Goal: Information Seeking & Learning: Learn about a topic

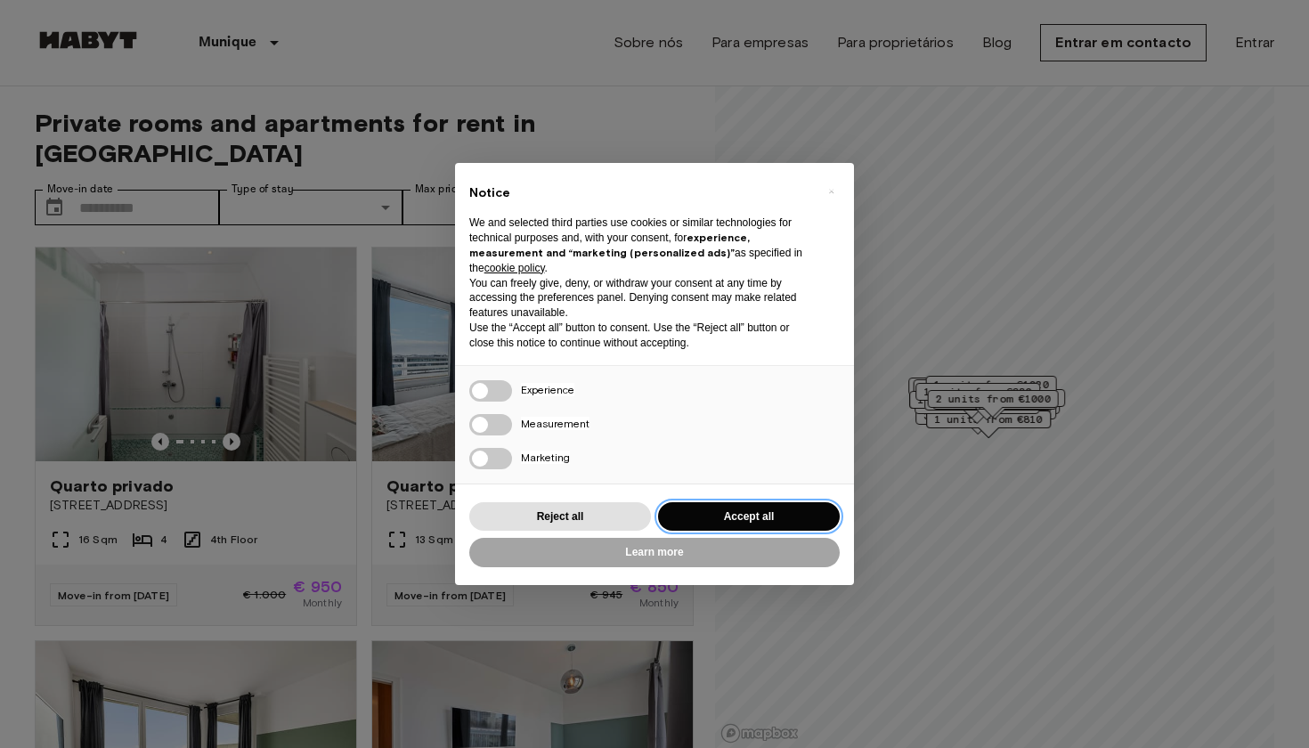
click at [733, 508] on button "Accept all" at bounding box center [749, 516] width 182 height 29
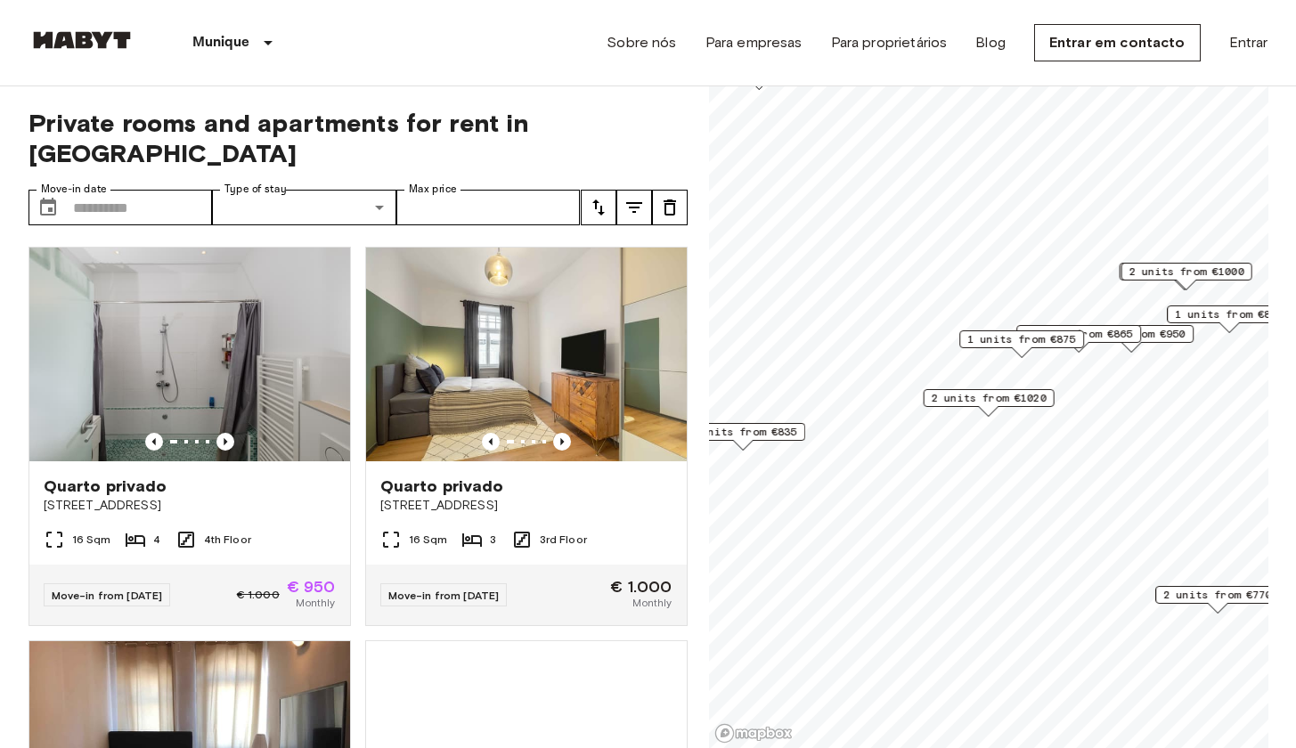
click at [985, 403] on span "2 units from €1020" at bounding box center [988, 398] width 115 height 16
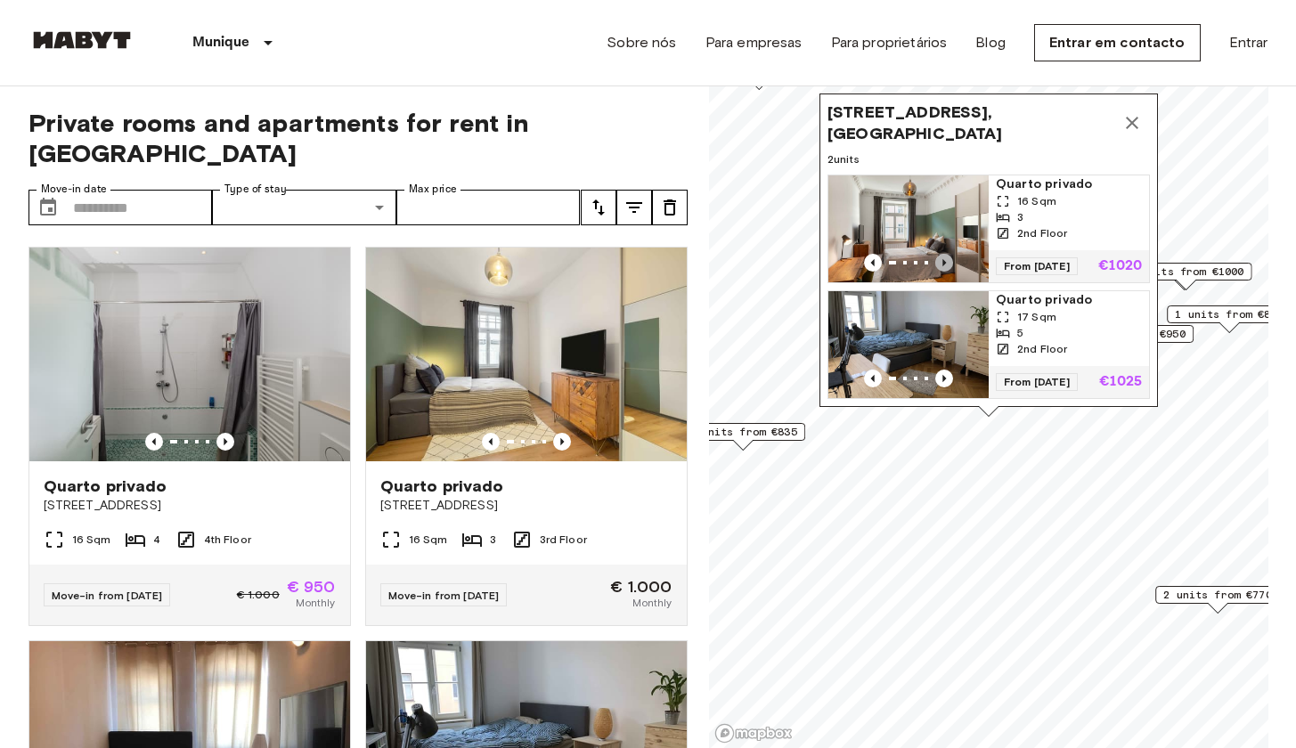
click at [941, 254] on icon "Previous image" at bounding box center [944, 263] width 18 height 18
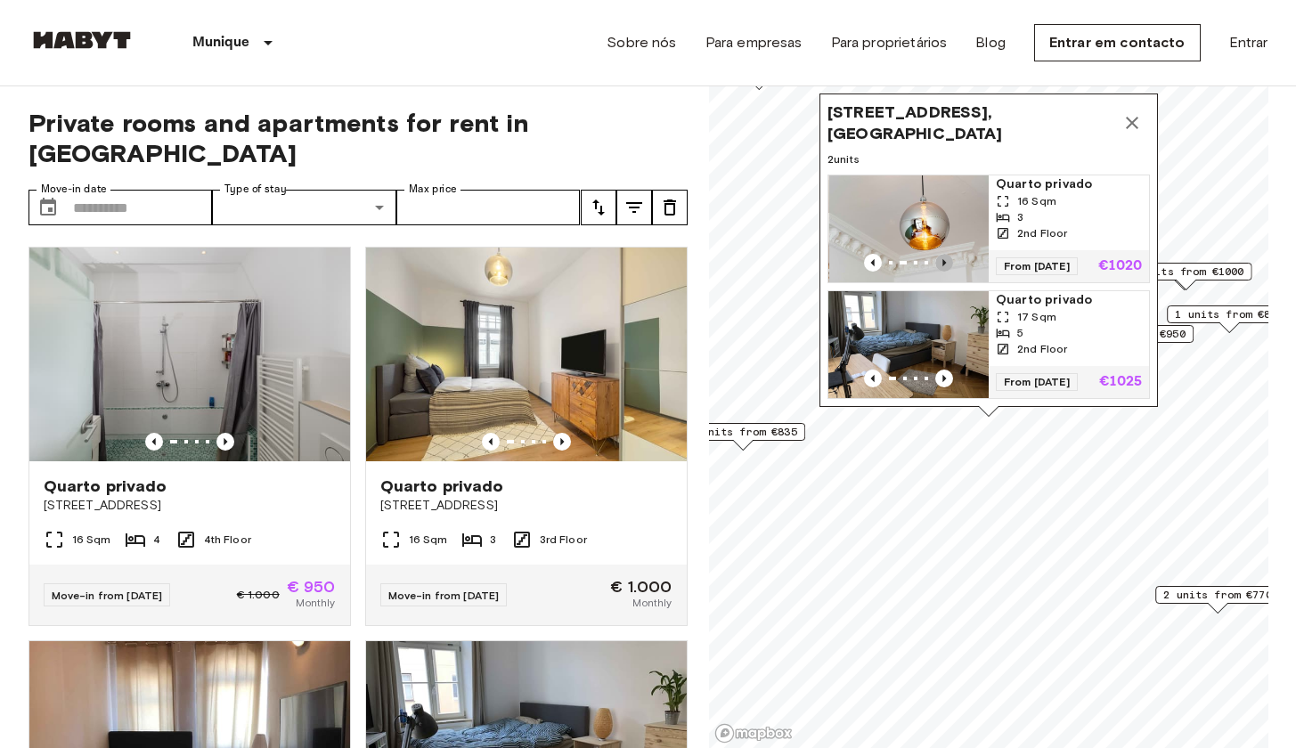
click at [941, 254] on icon "Previous image" at bounding box center [944, 263] width 18 height 18
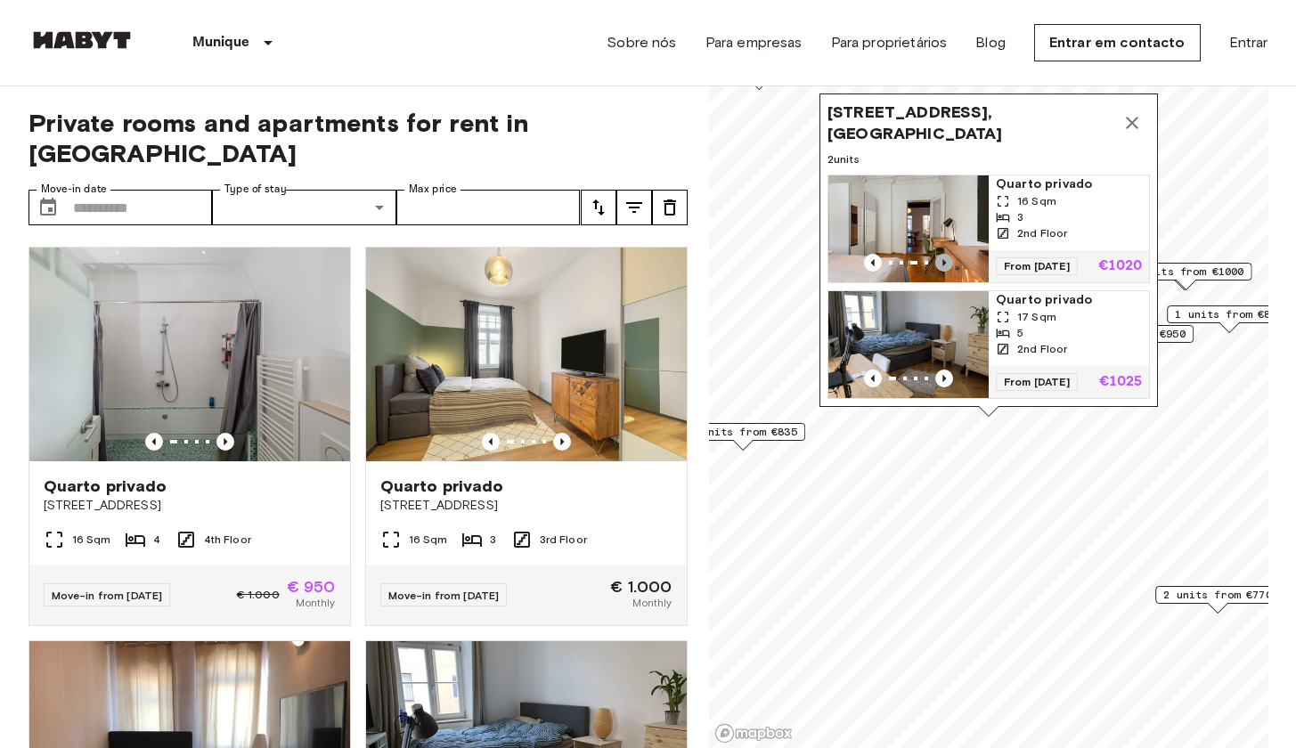
click at [941, 254] on icon "Previous image" at bounding box center [944, 263] width 18 height 18
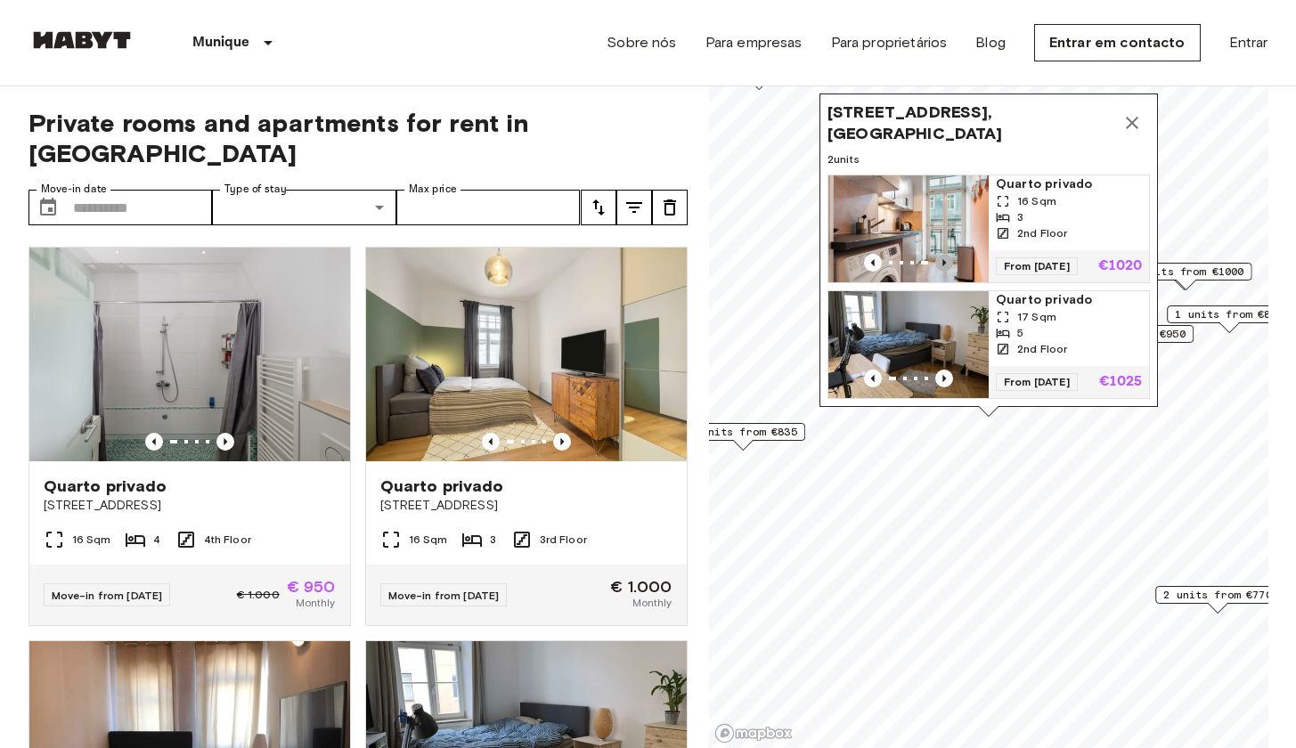
click at [941, 254] on icon "Previous image" at bounding box center [944, 263] width 18 height 18
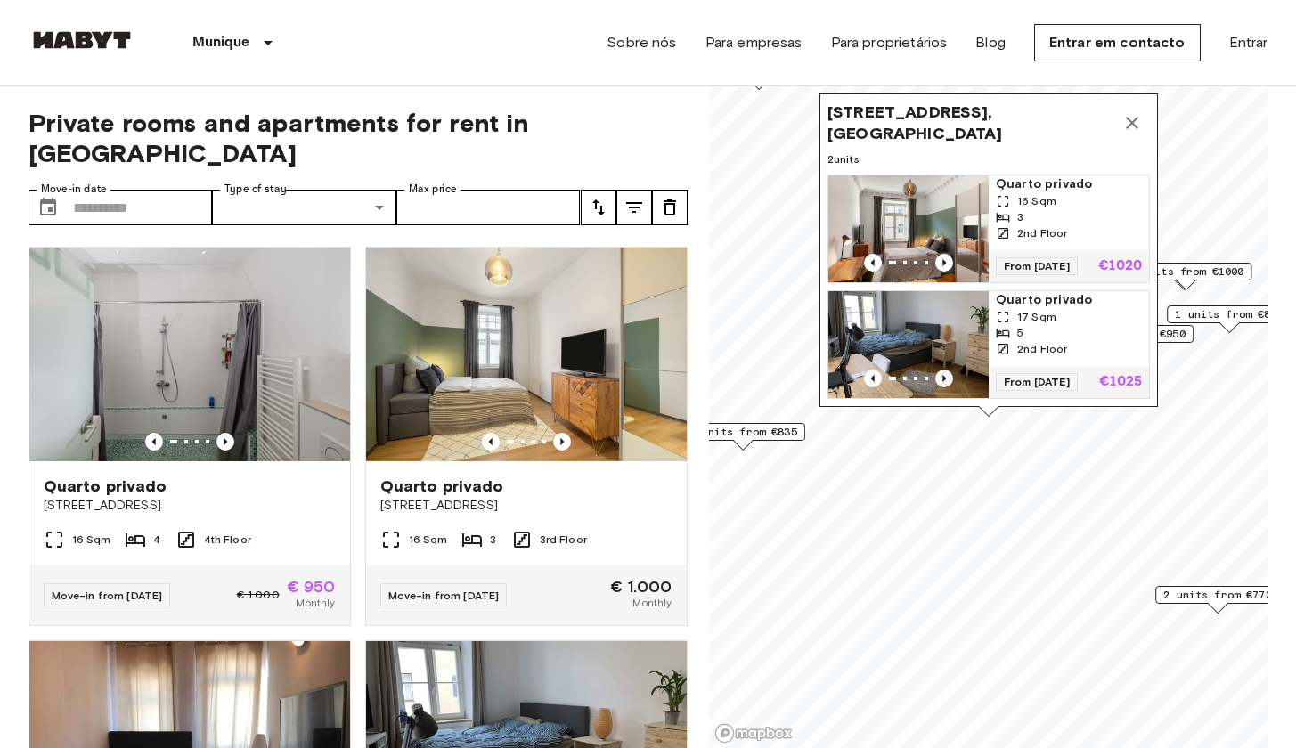
click at [941, 370] on icon "Previous image" at bounding box center [944, 379] width 18 height 18
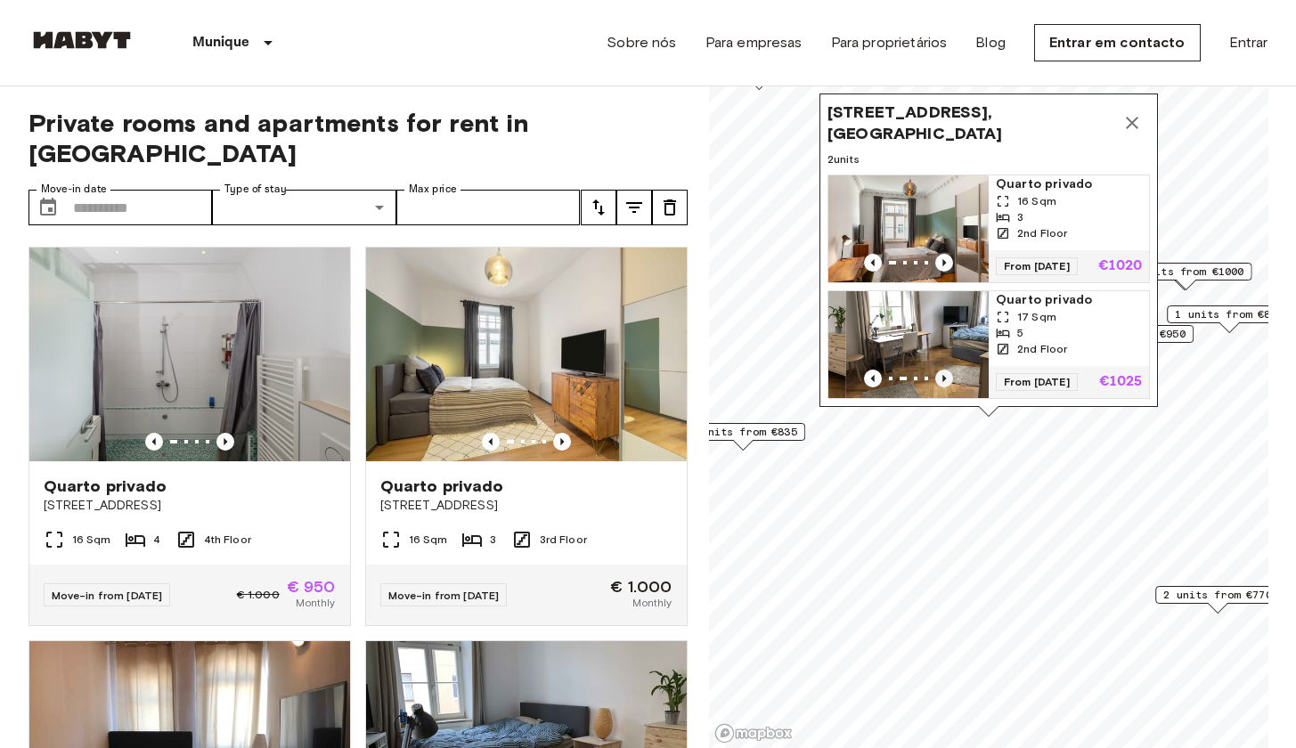
click at [941, 370] on icon "Previous image" at bounding box center [944, 379] width 18 height 18
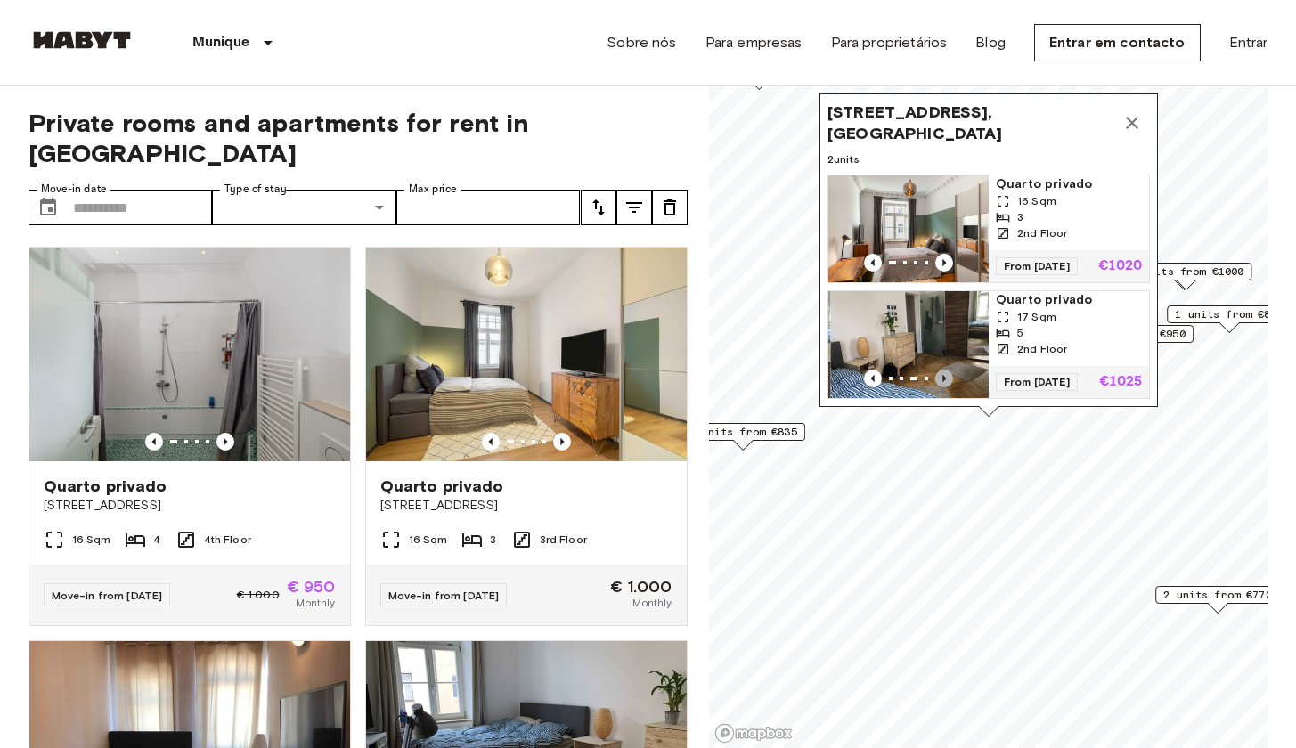
click at [941, 370] on icon "Previous image" at bounding box center [944, 379] width 18 height 18
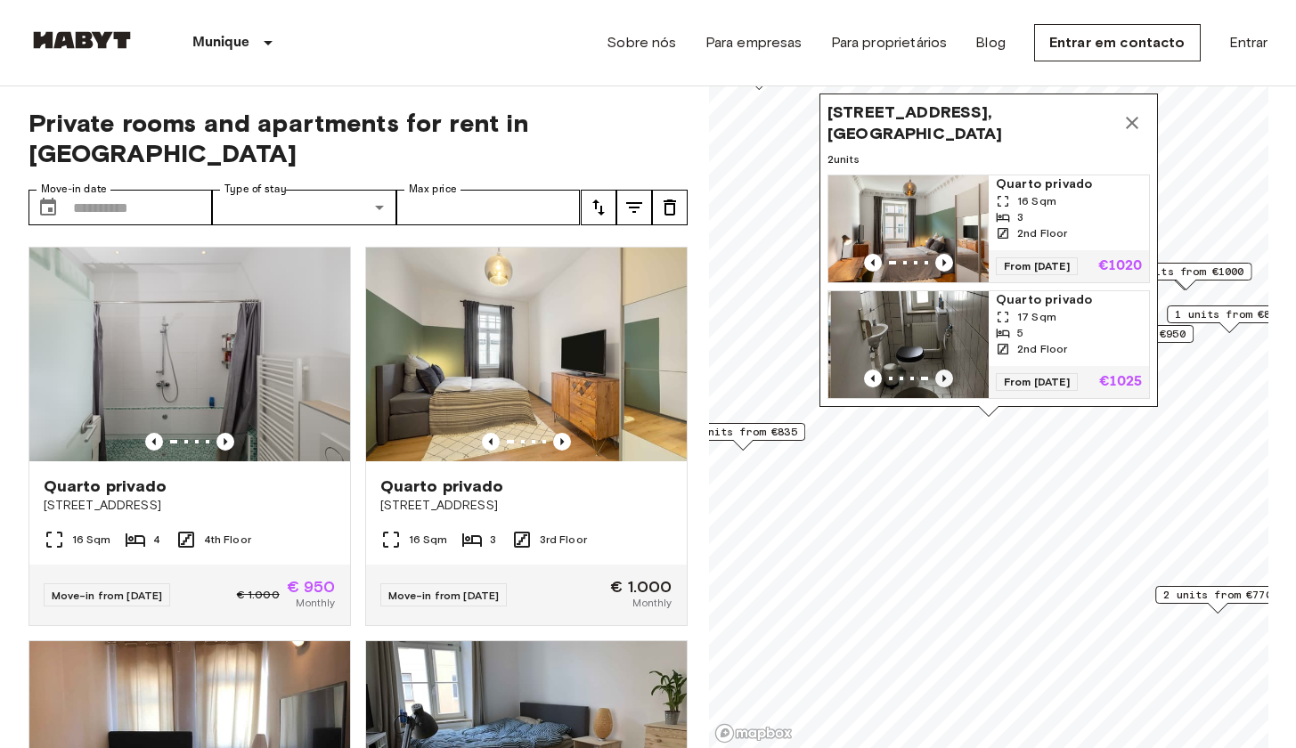
click at [941, 370] on icon "Previous image" at bounding box center [944, 379] width 18 height 18
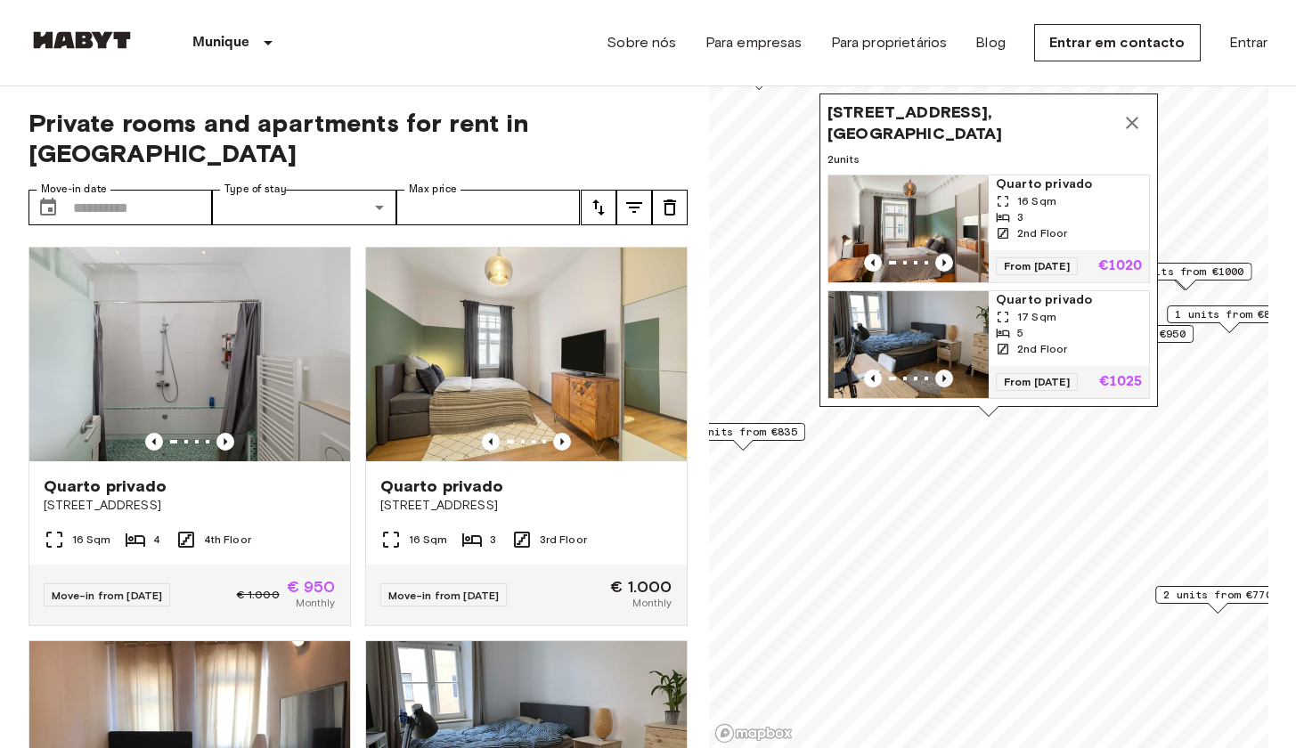
click at [941, 370] on icon "Previous image" at bounding box center [944, 379] width 18 height 18
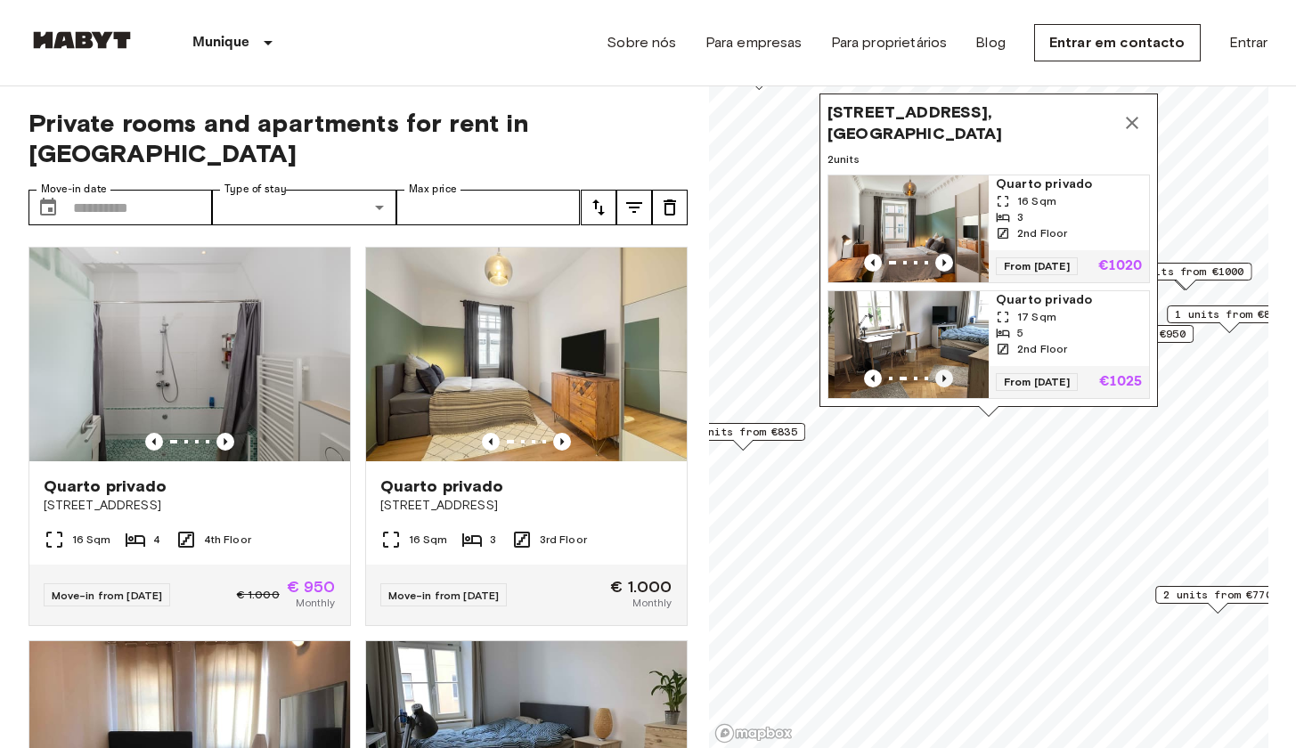
click at [941, 370] on icon "Previous image" at bounding box center [944, 379] width 18 height 18
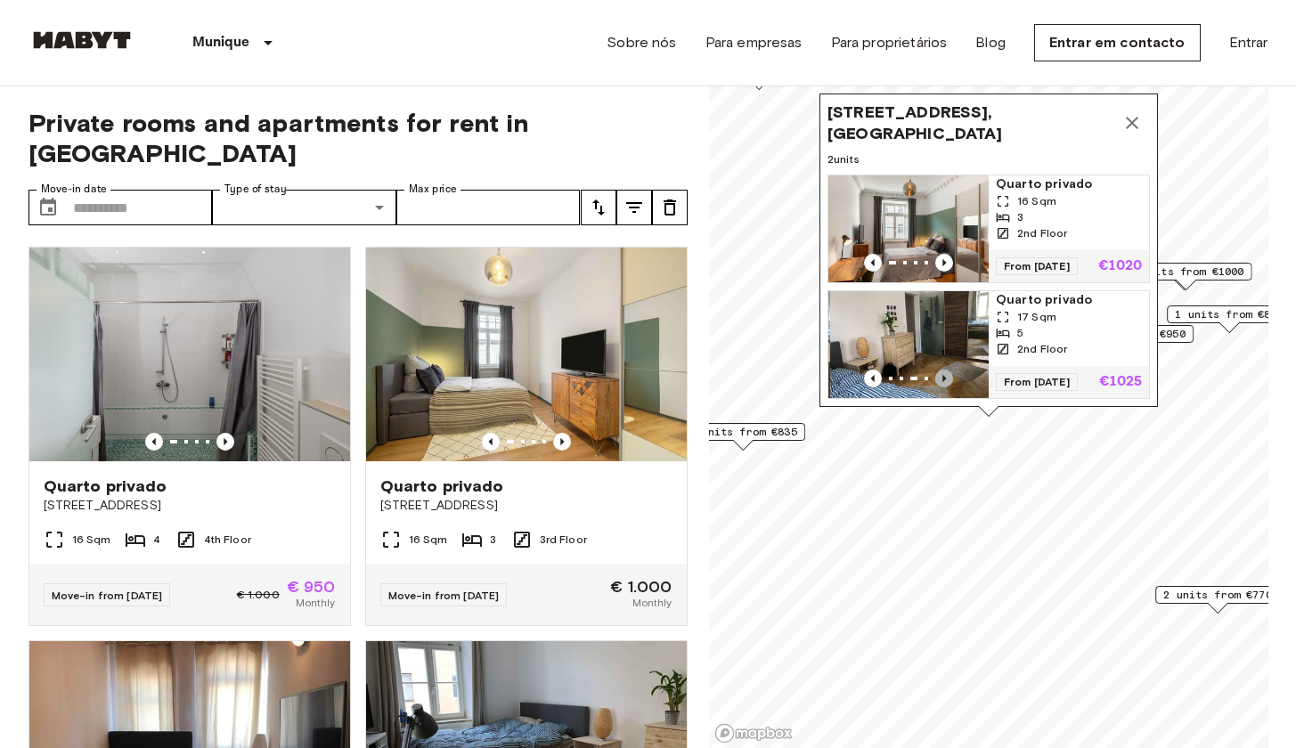
click at [941, 370] on icon "Previous image" at bounding box center [944, 379] width 18 height 18
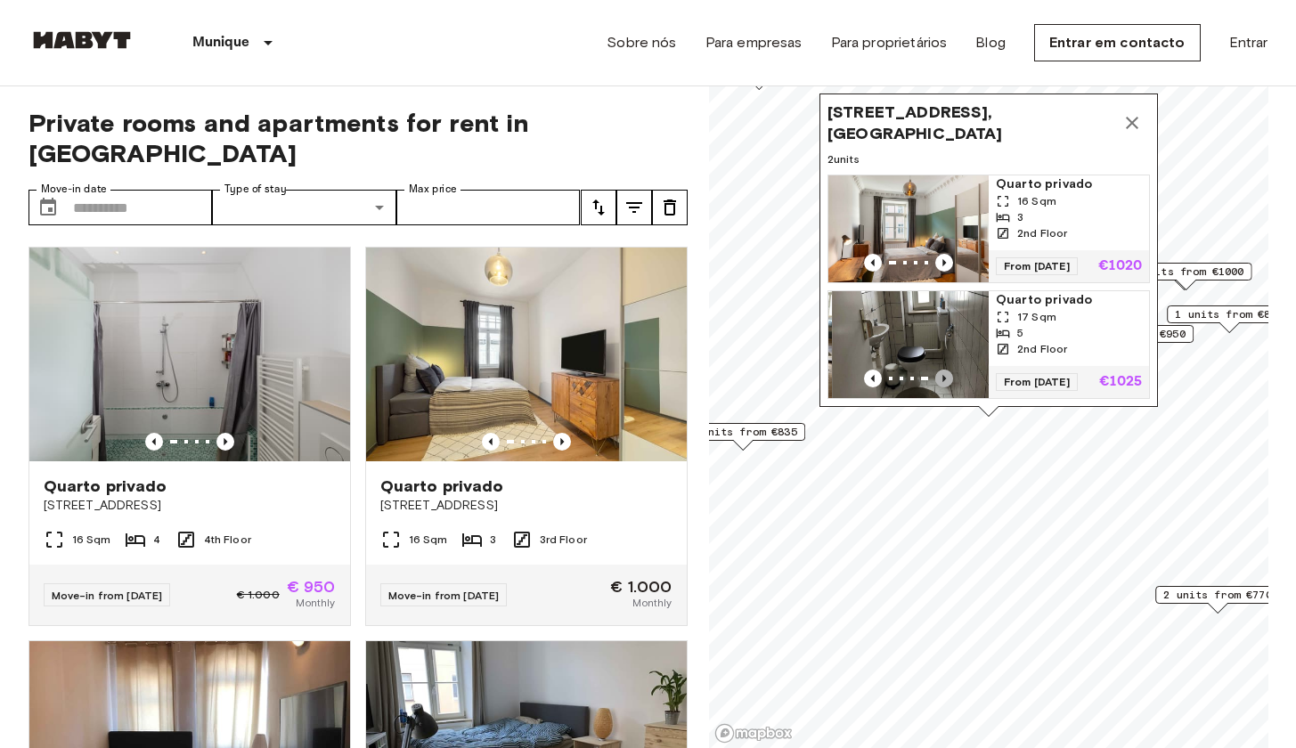
click at [941, 370] on icon "Previous image" at bounding box center [944, 379] width 18 height 18
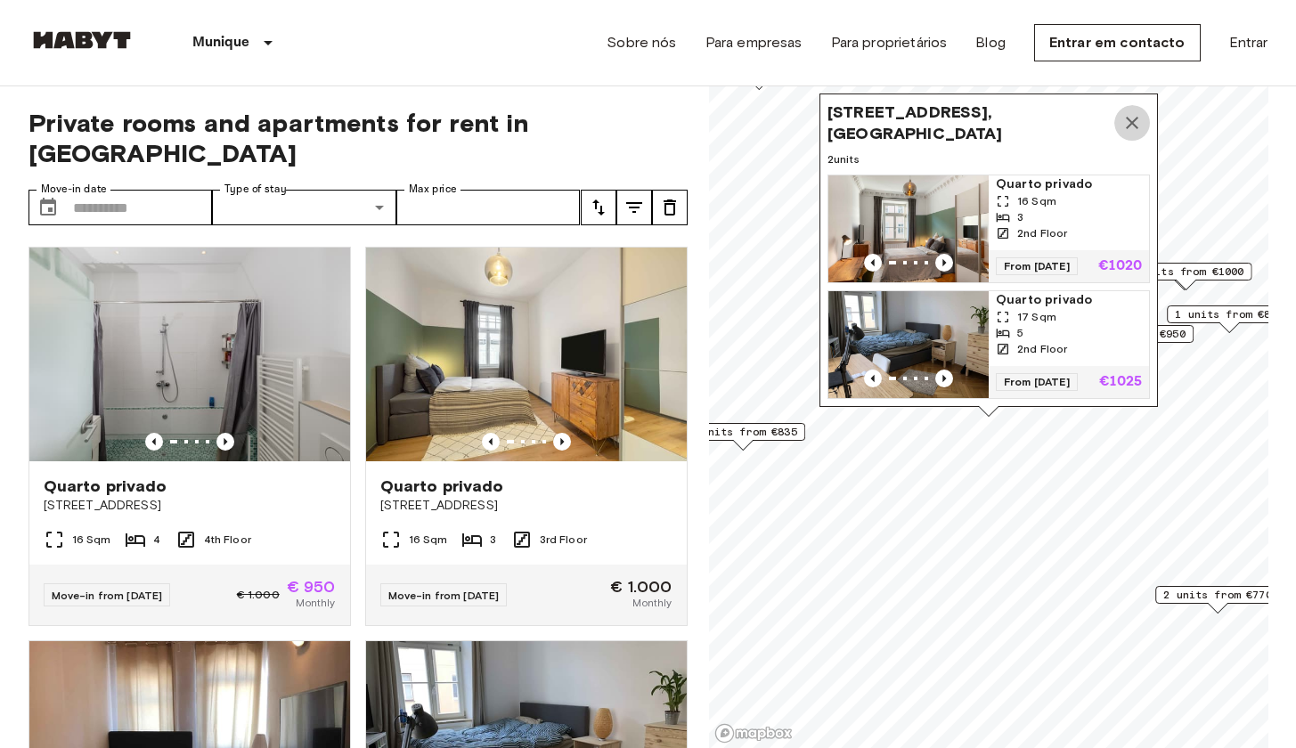
click at [1120, 105] on button "Map marker" at bounding box center [1132, 123] width 36 height 36
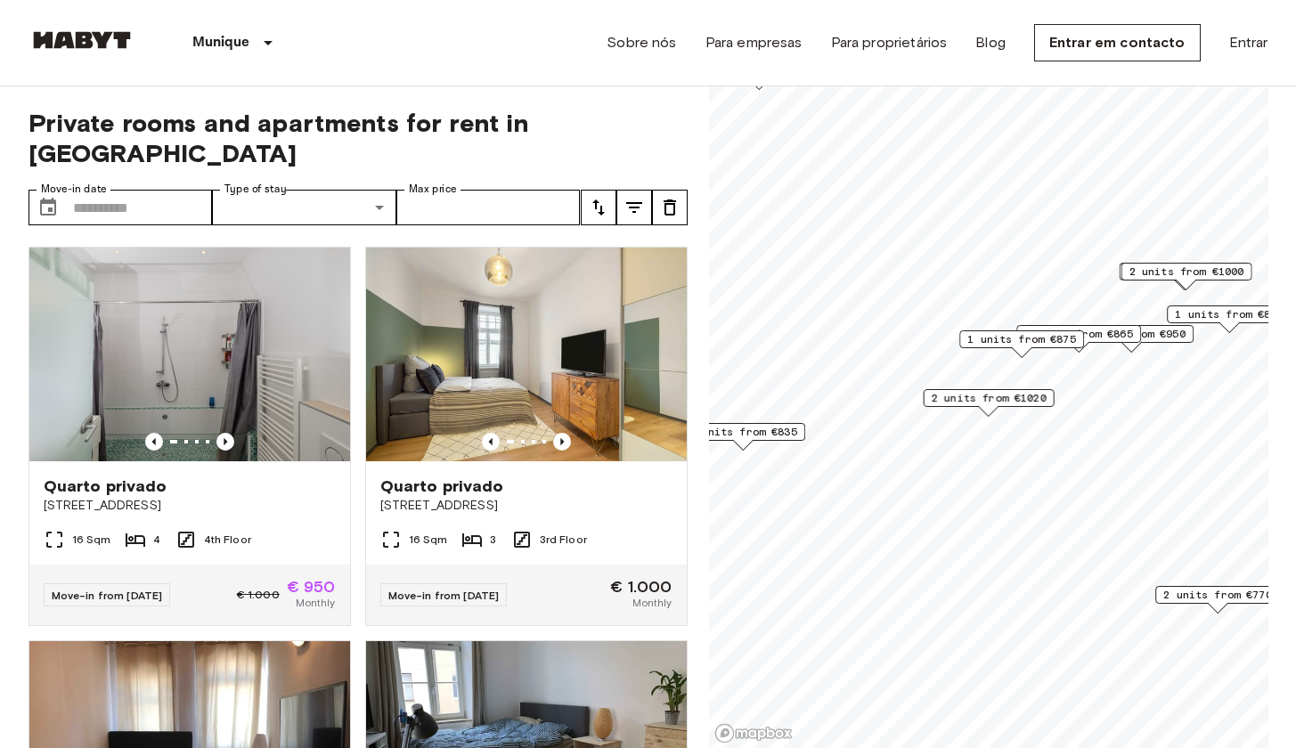
click at [982, 344] on span "1 units from €875" at bounding box center [1021, 339] width 109 height 16
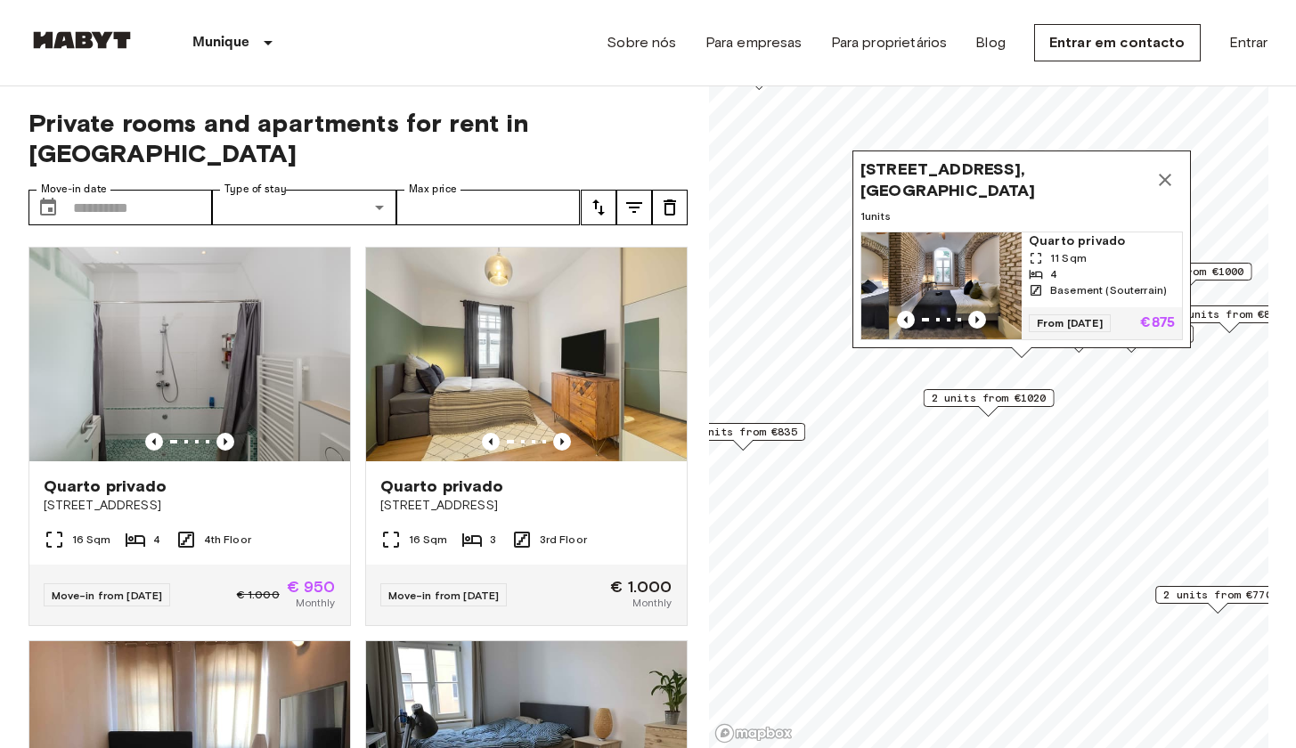
click at [1156, 169] on icon "Map marker" at bounding box center [1164, 179] width 21 height 21
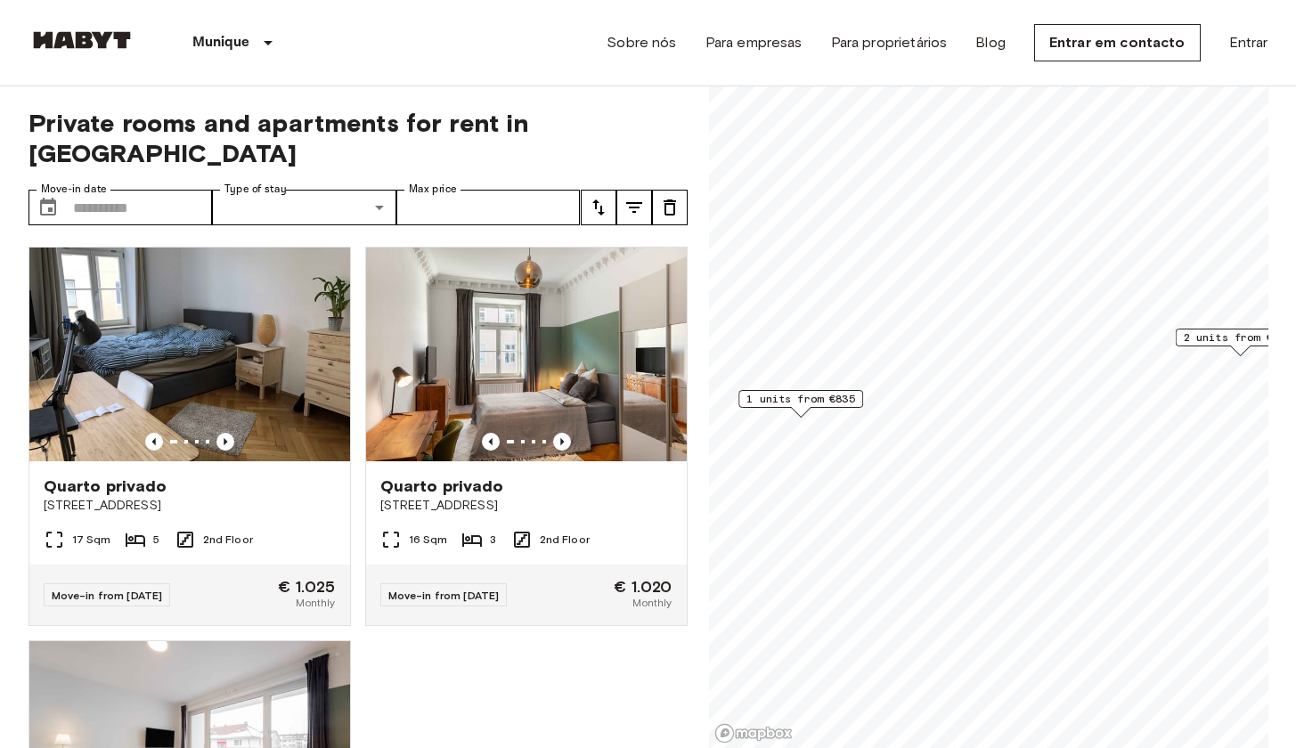
click at [827, 398] on span "1 units from €835" at bounding box center [800, 399] width 109 height 16
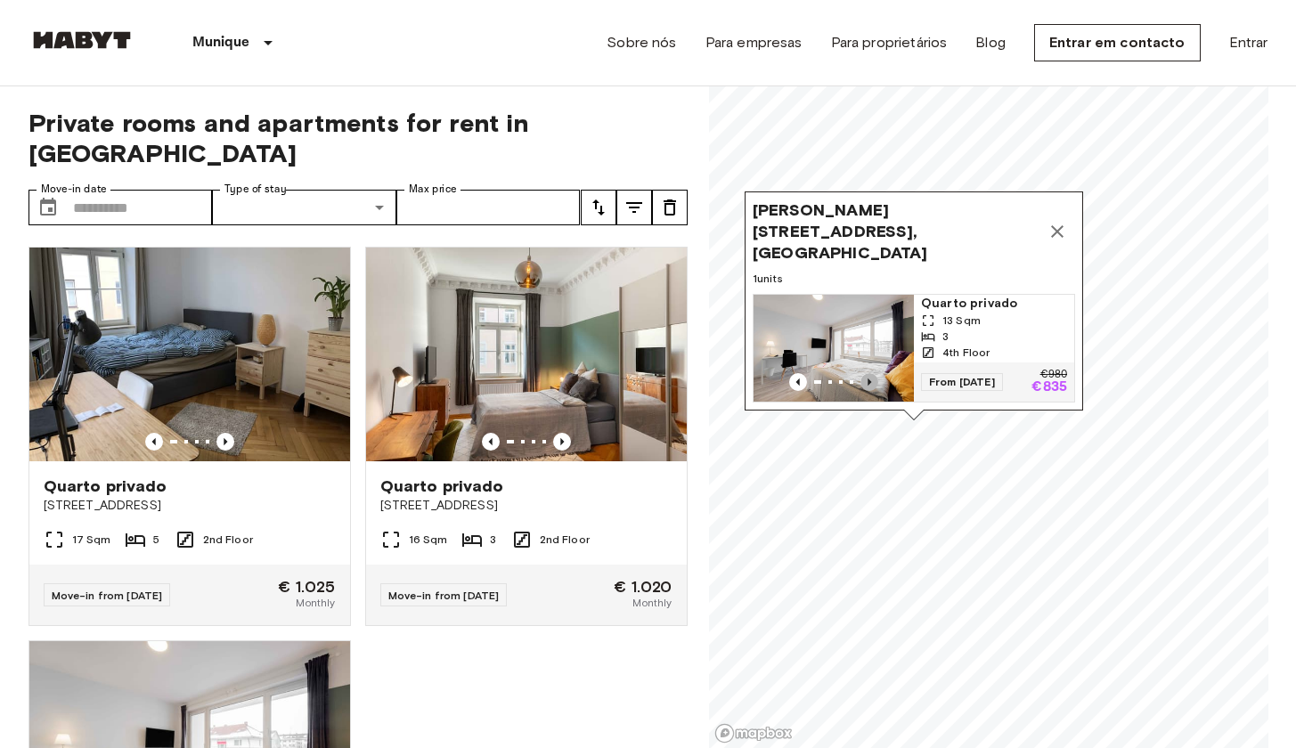
click at [865, 373] on icon "Previous image" at bounding box center [869, 382] width 18 height 18
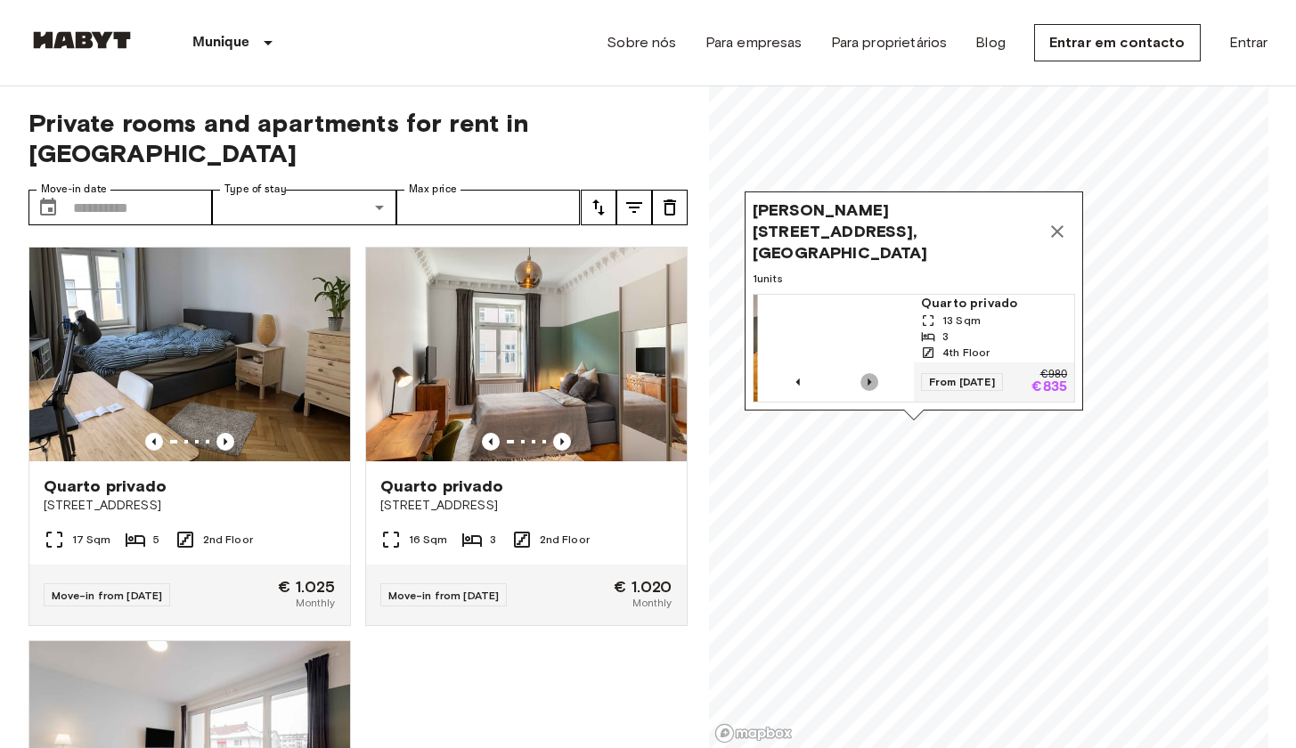
click at [865, 373] on icon "Previous image" at bounding box center [869, 382] width 18 height 18
click at [868, 379] on icon "Previous image" at bounding box center [870, 382] width 4 height 7
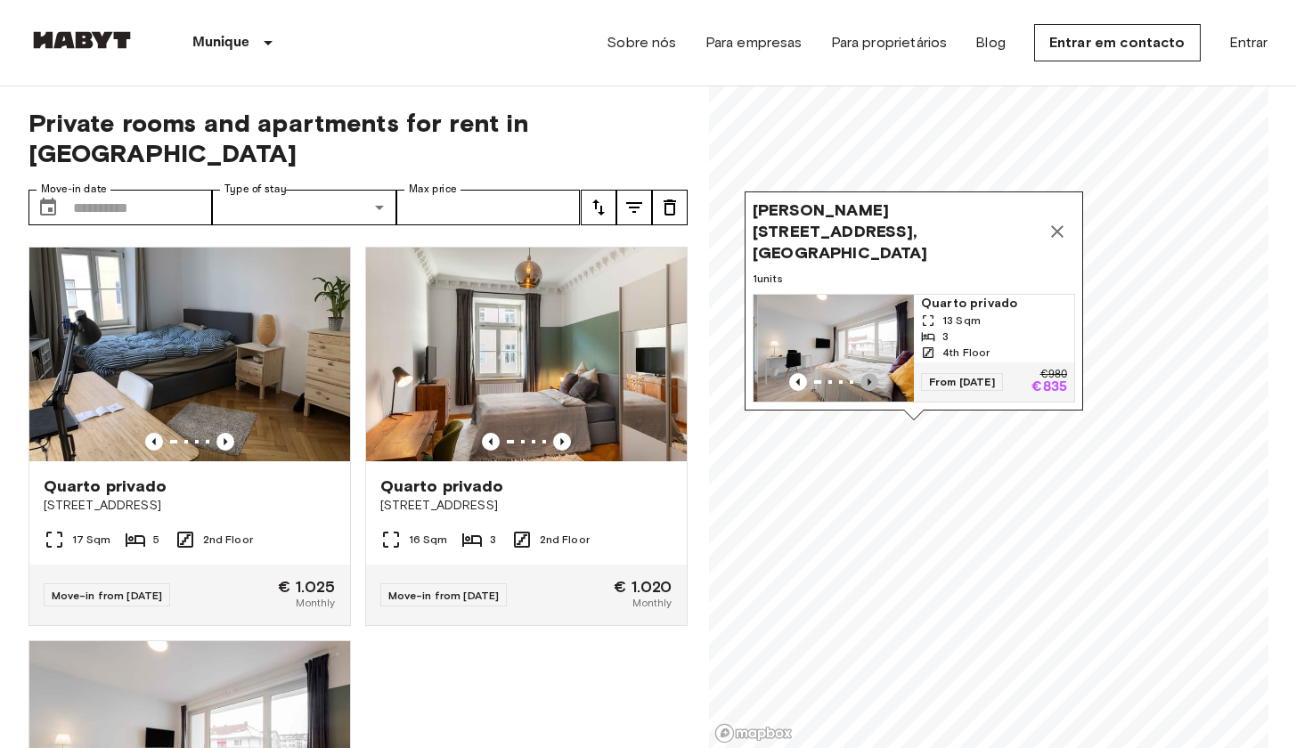
click at [868, 379] on icon "Previous image" at bounding box center [870, 382] width 4 height 7
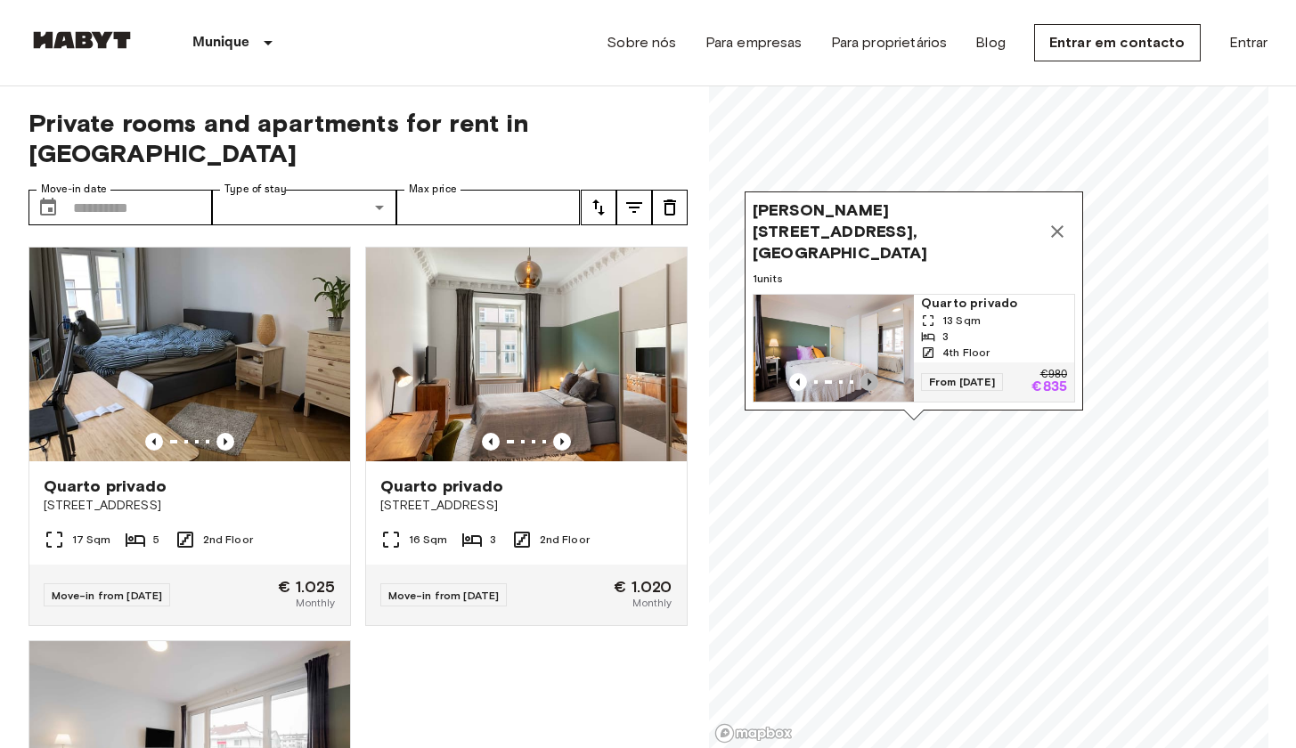
click at [868, 379] on icon "Previous image" at bounding box center [870, 382] width 4 height 7
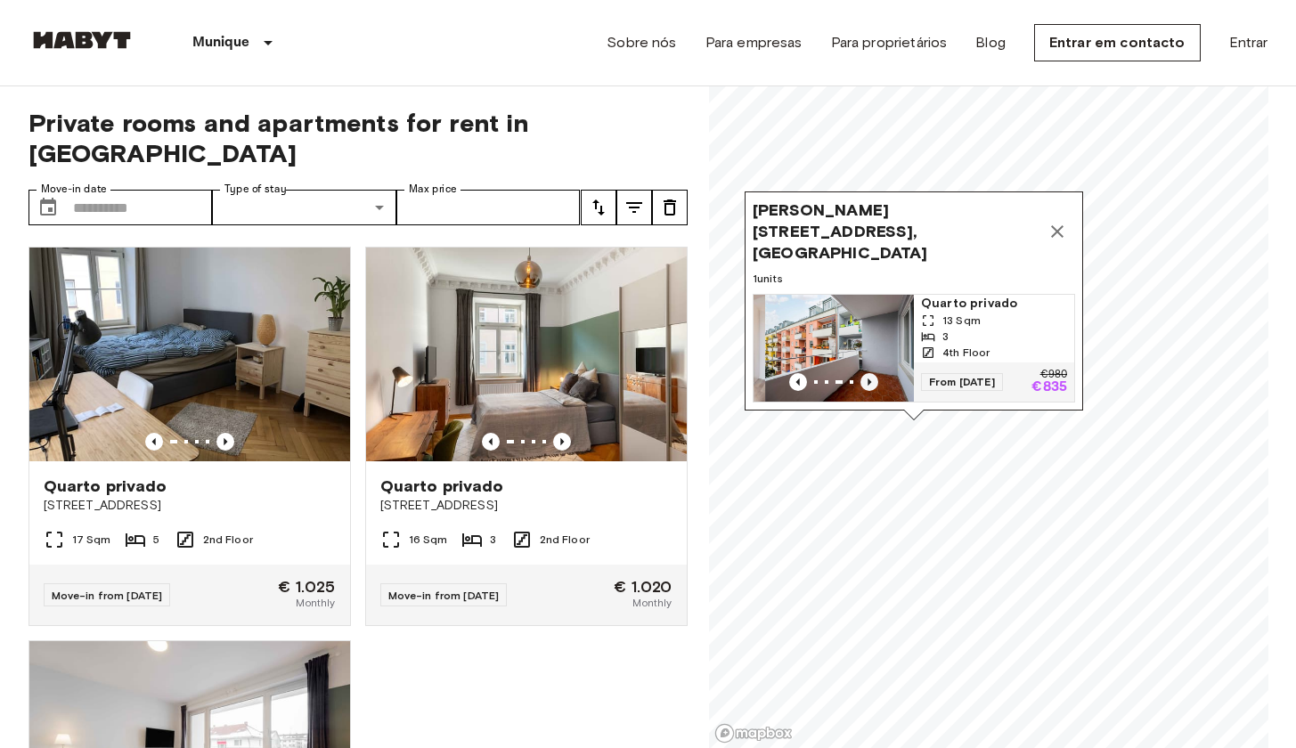
click at [868, 379] on icon "Previous image" at bounding box center [870, 382] width 4 height 7
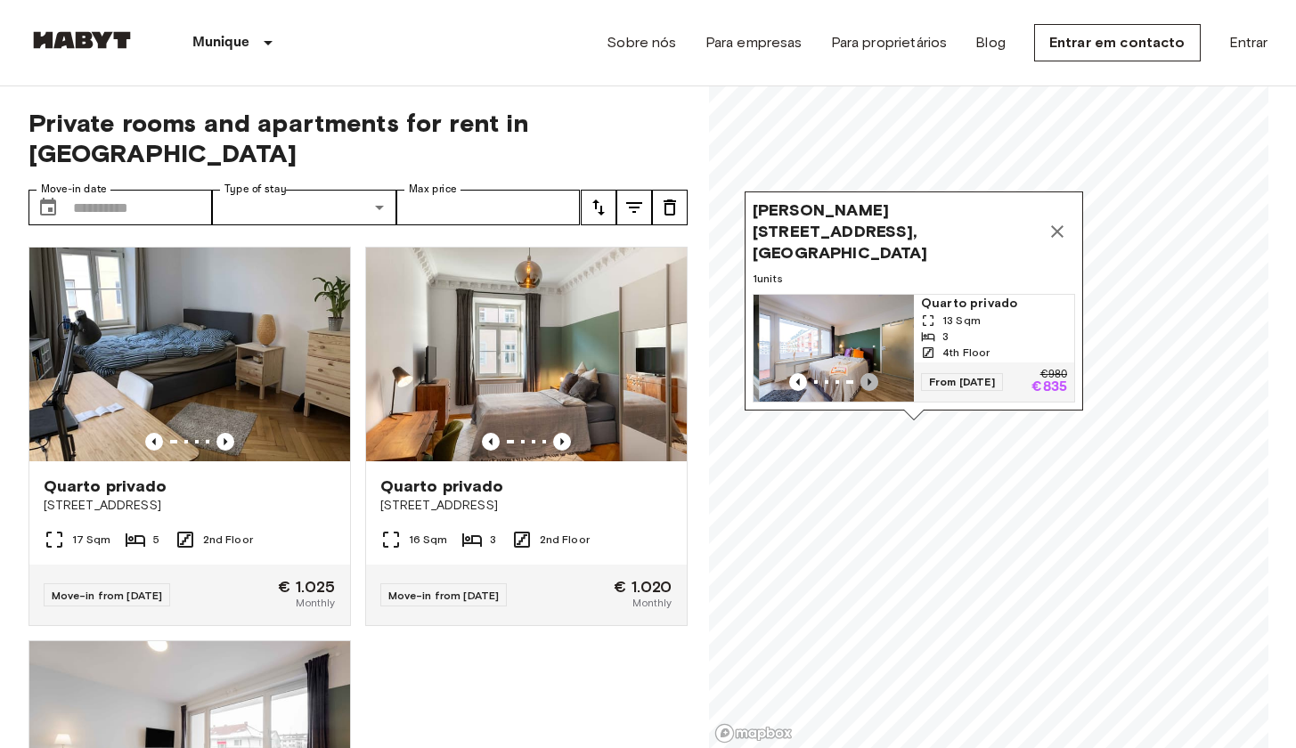
click at [868, 379] on icon "Previous image" at bounding box center [870, 382] width 4 height 7
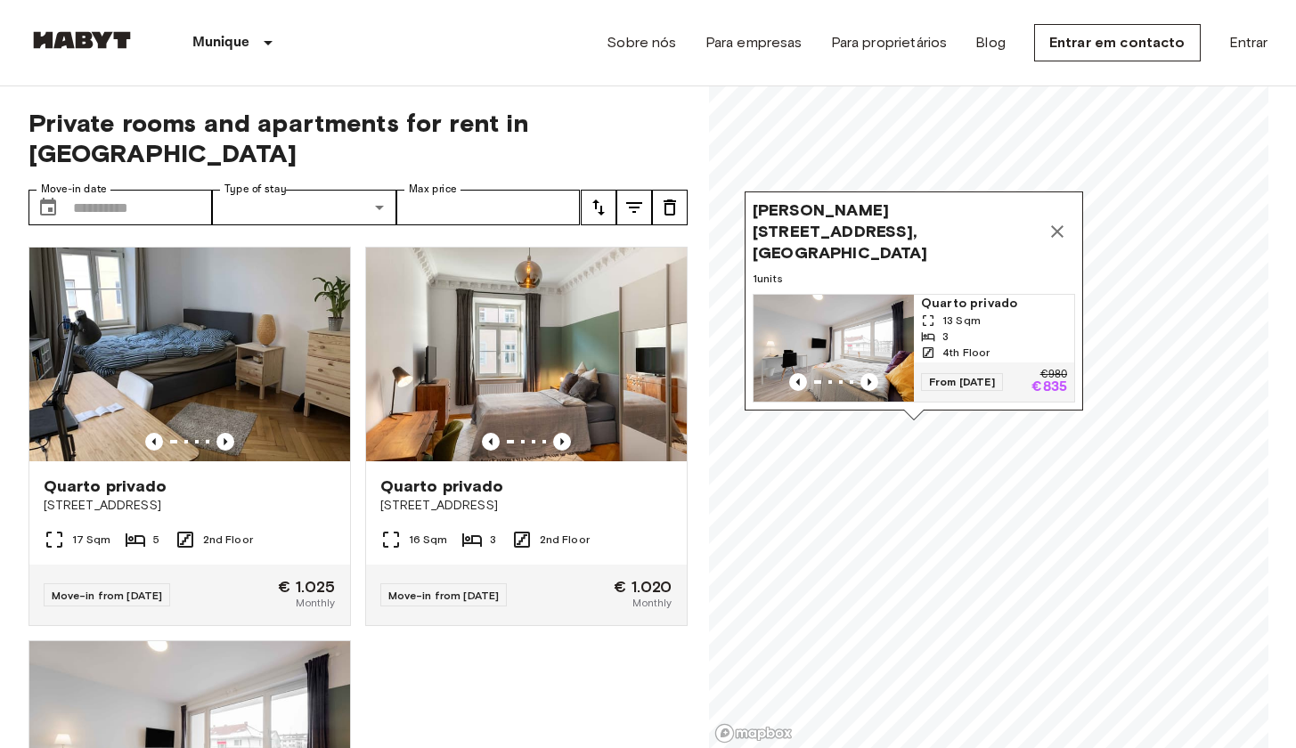
click at [784, 373] on div "Map marker" at bounding box center [834, 382] width 160 height 18
click at [1057, 221] on icon "Map marker" at bounding box center [1057, 231] width 21 height 21
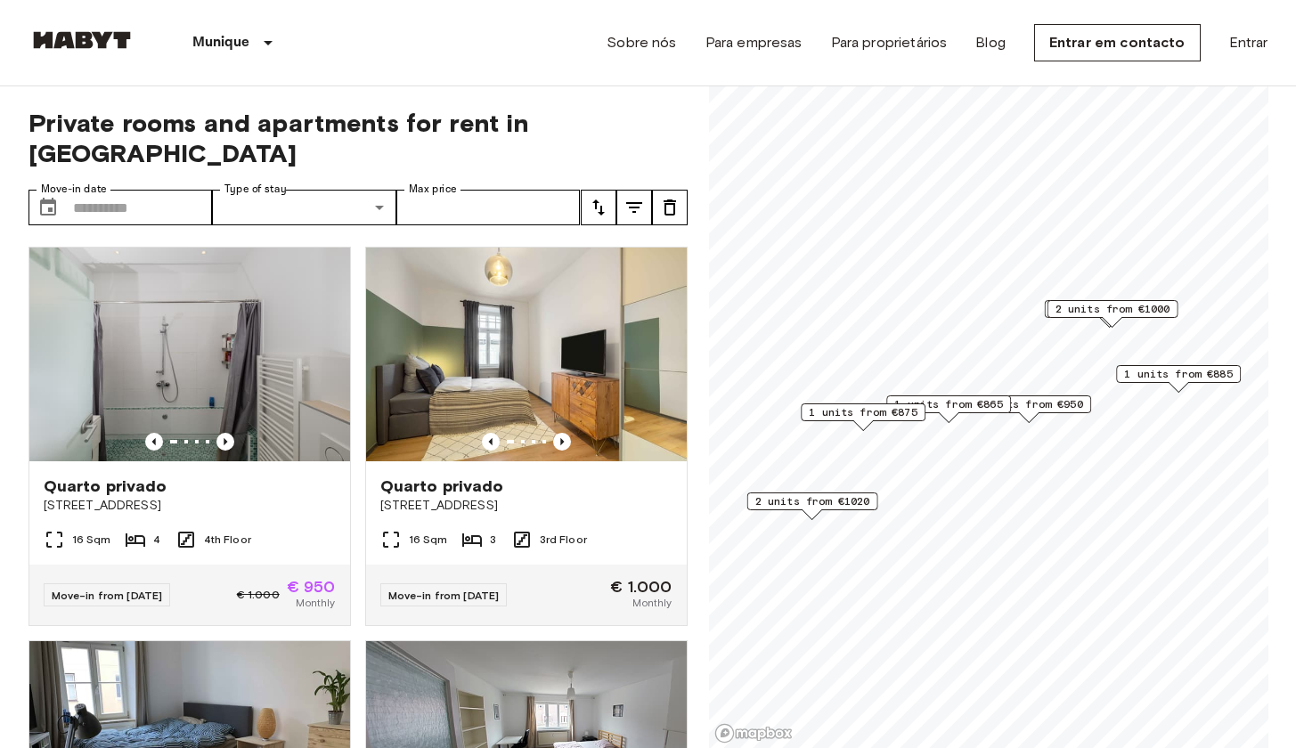
click at [974, 404] on span "1 units from €865" at bounding box center [948, 404] width 109 height 16
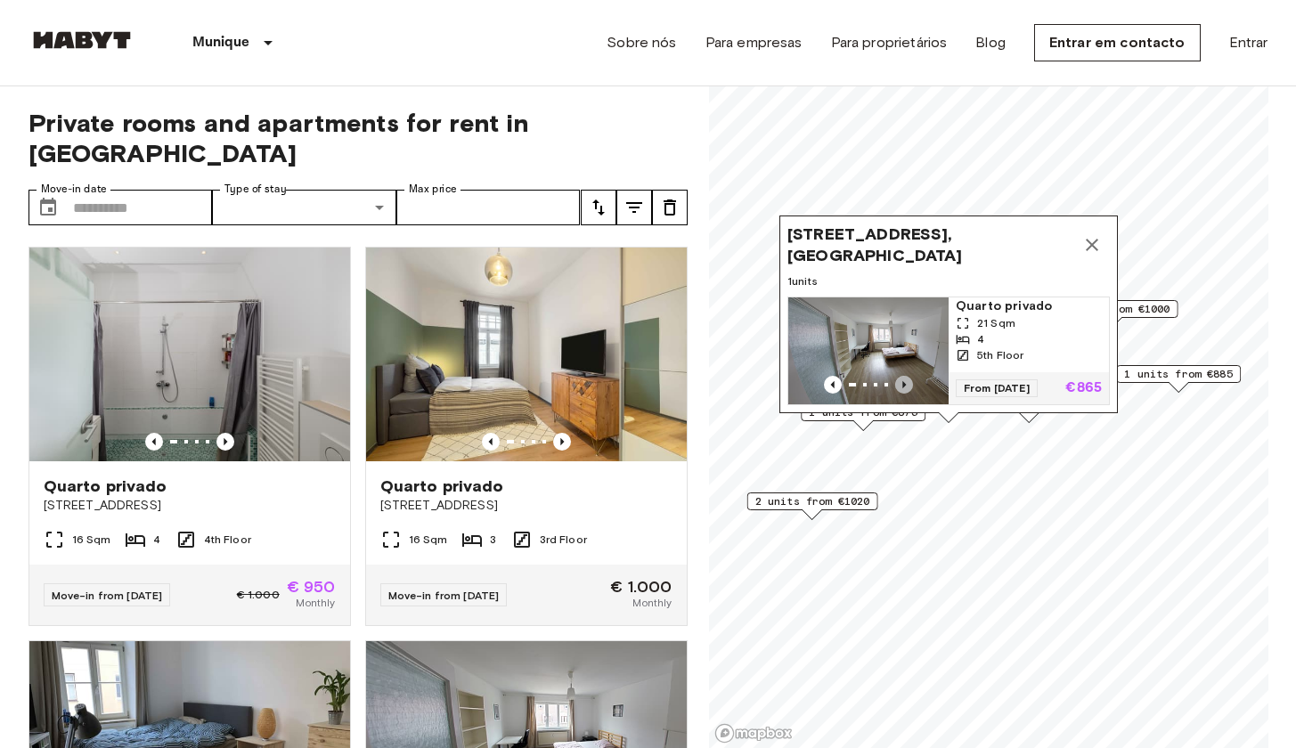
click at [895, 376] on icon "Previous image" at bounding box center [904, 385] width 18 height 18
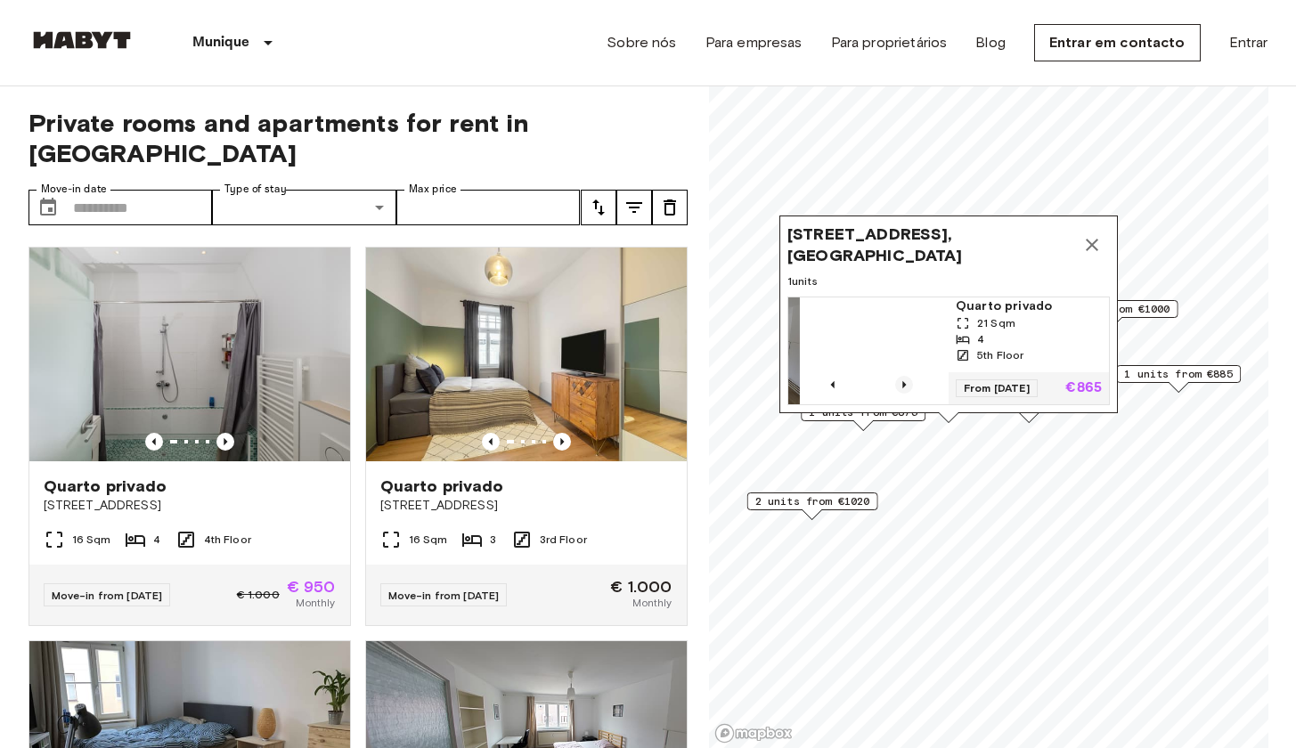
click at [895, 376] on icon "Previous image" at bounding box center [904, 385] width 18 height 18
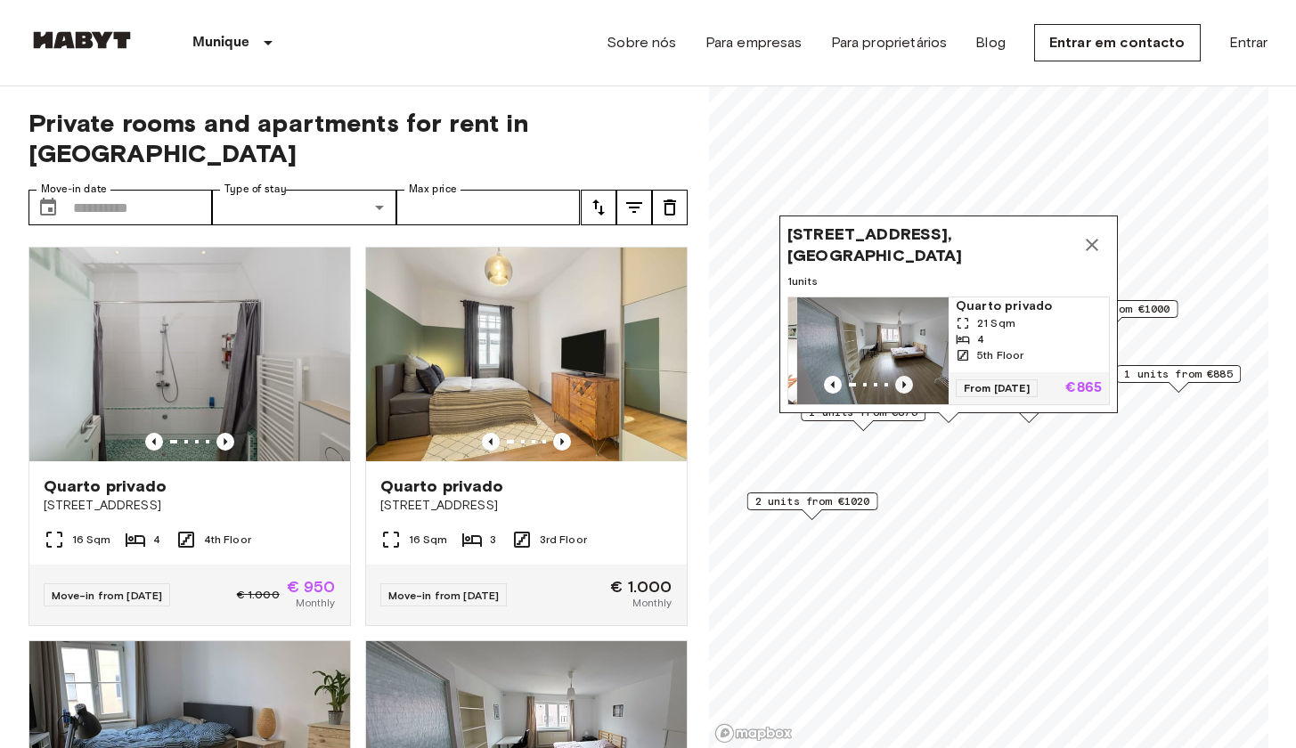
click at [895, 376] on icon "Previous image" at bounding box center [904, 385] width 18 height 18
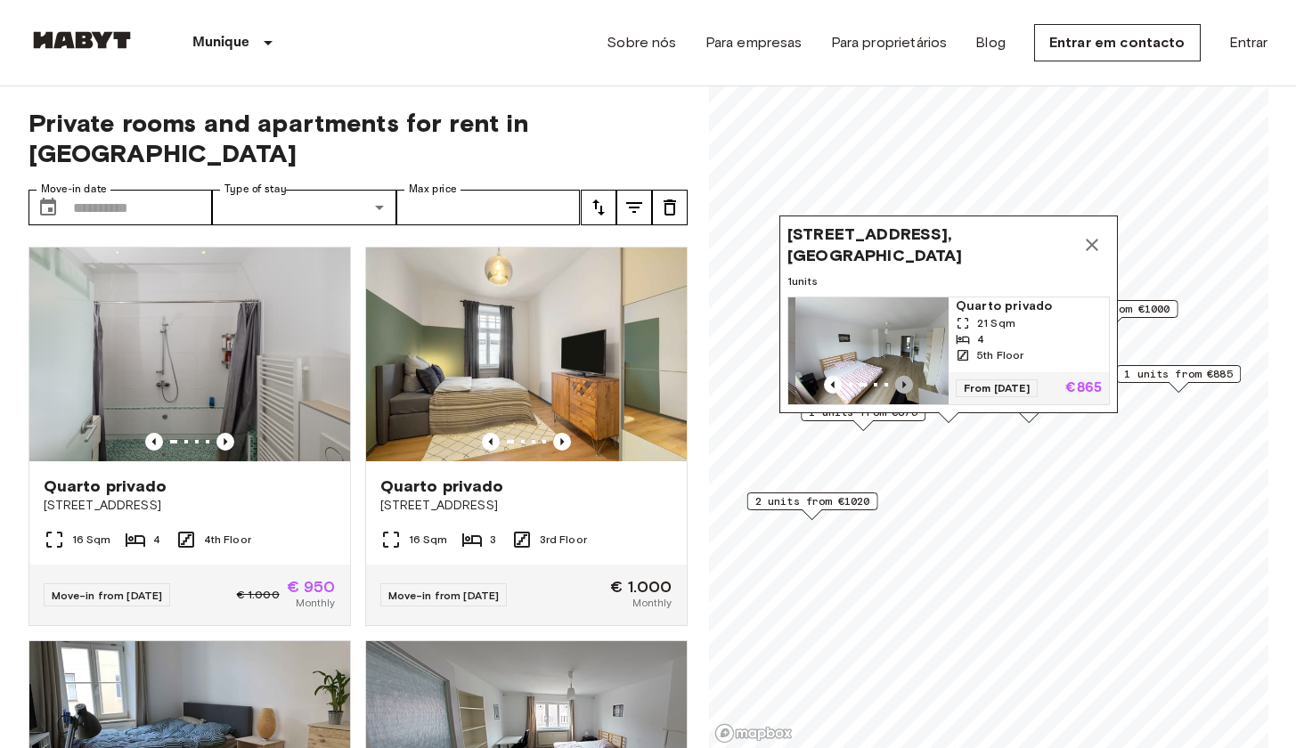
click at [895, 376] on icon "Previous image" at bounding box center [904, 385] width 18 height 18
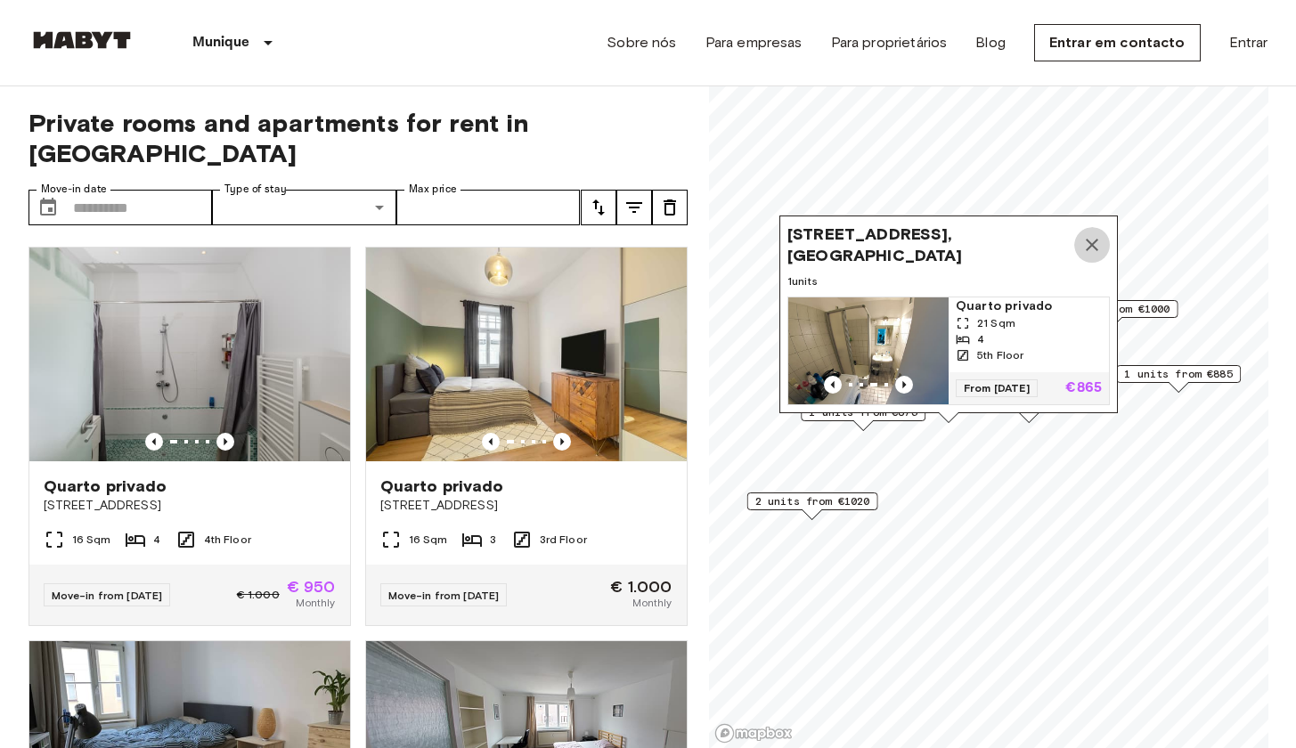
click at [1095, 234] on icon "Map marker" at bounding box center [1091, 244] width 21 height 21
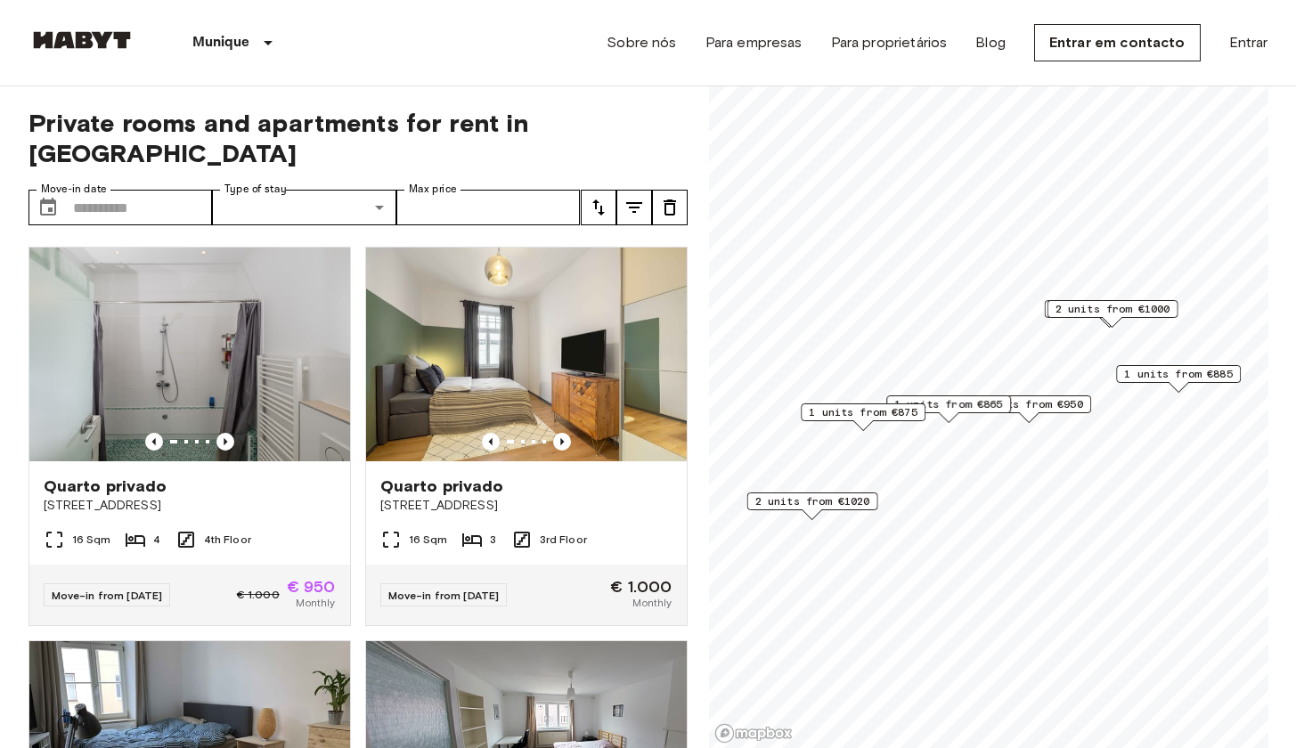
click at [1059, 408] on span "2 units from €950" at bounding box center [1028, 404] width 109 height 16
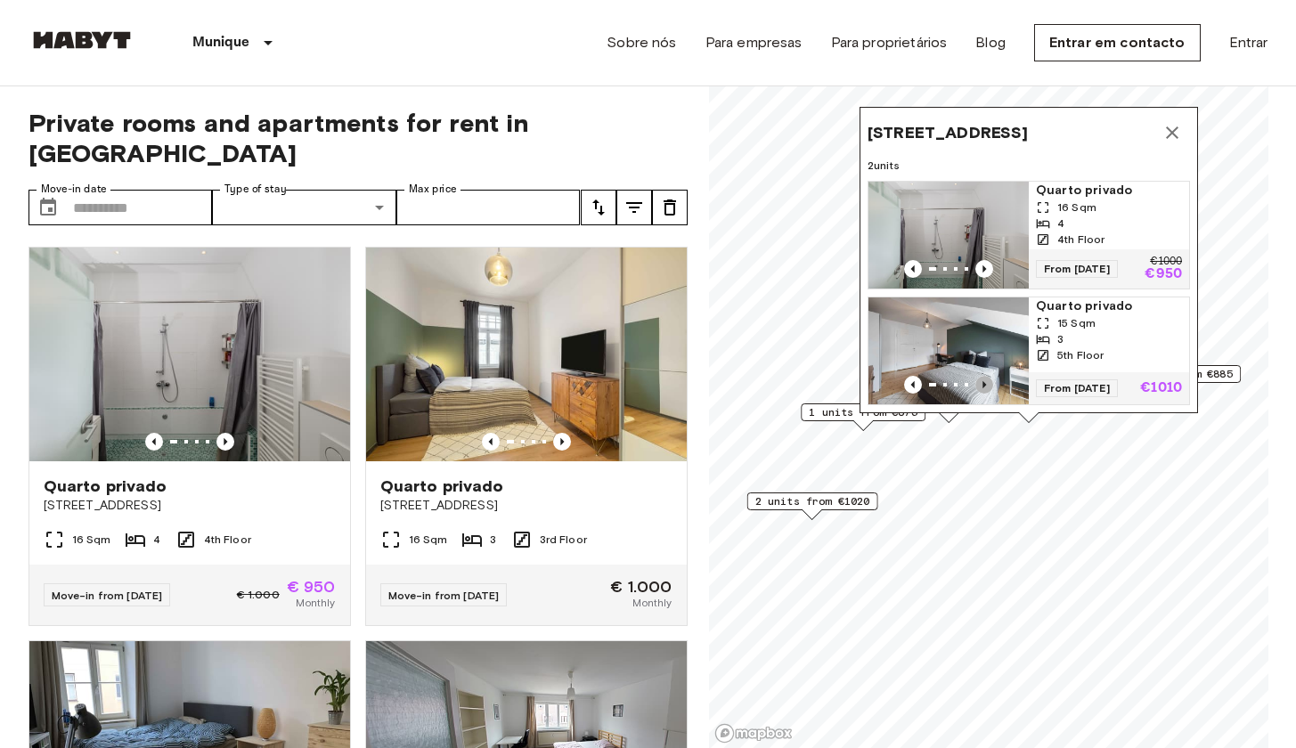
click at [980, 376] on icon "Previous image" at bounding box center [984, 385] width 18 height 18
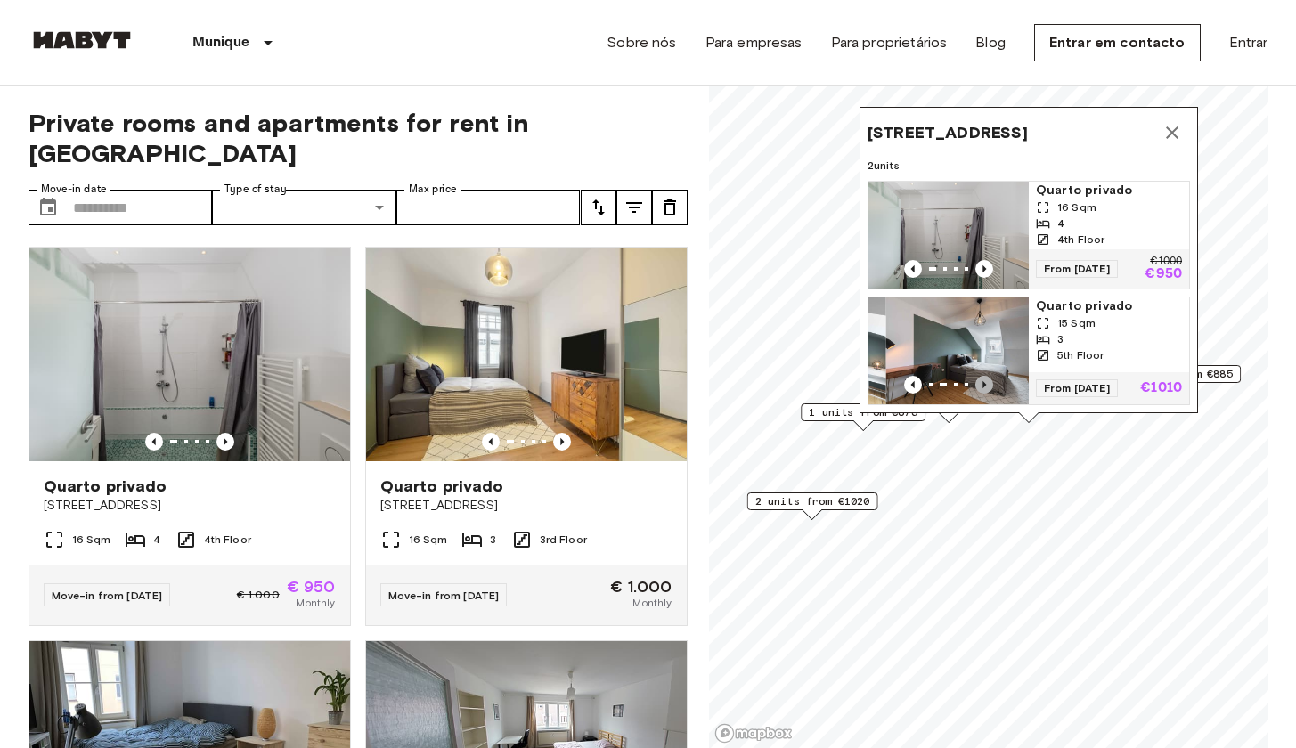
click at [980, 376] on icon "Previous image" at bounding box center [984, 385] width 18 height 18
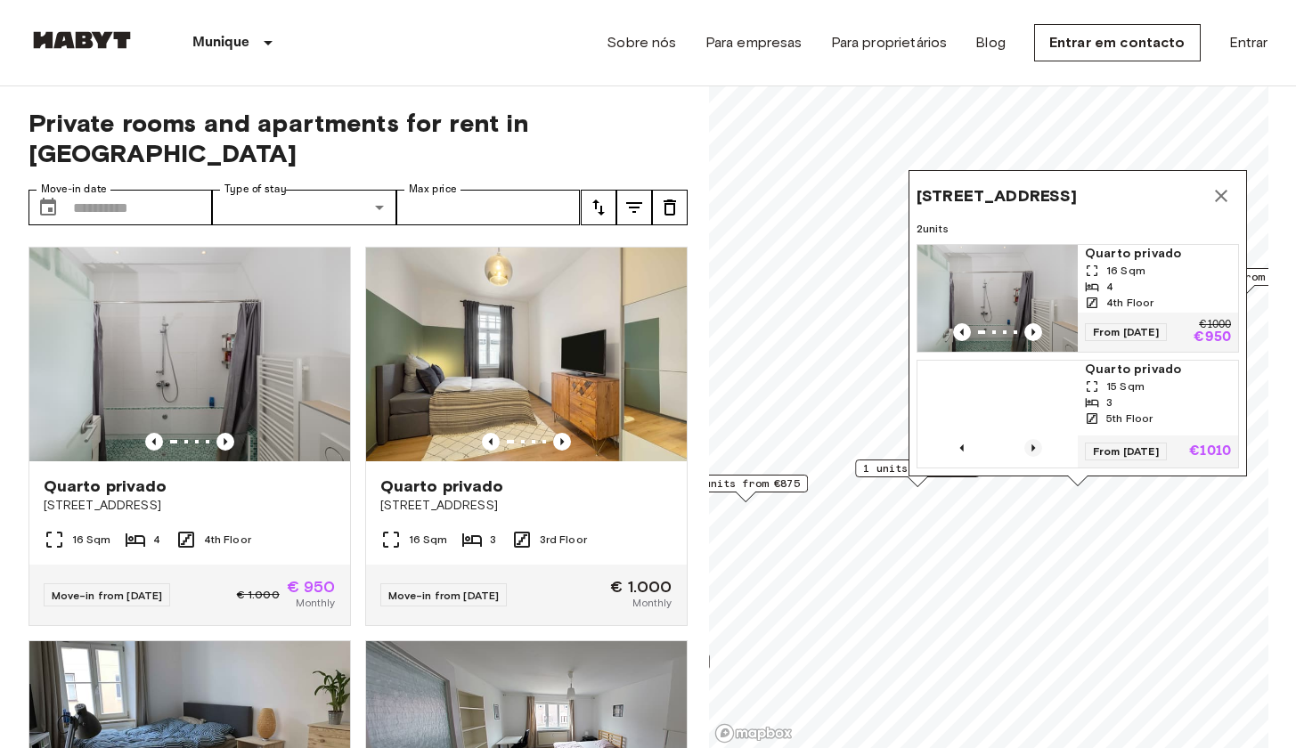
click at [1031, 444] on icon "Previous image" at bounding box center [1033, 447] width 4 height 7
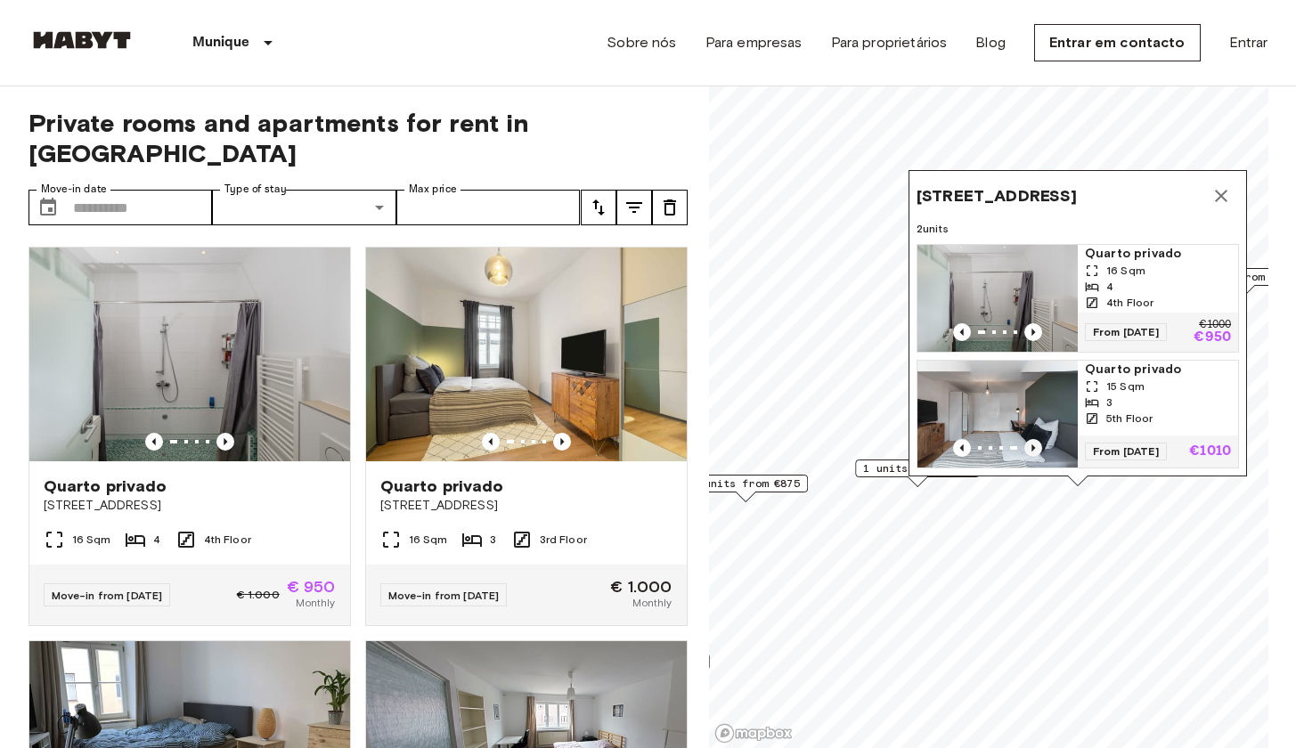
click at [1031, 444] on icon "Previous image" at bounding box center [1033, 447] width 4 height 7
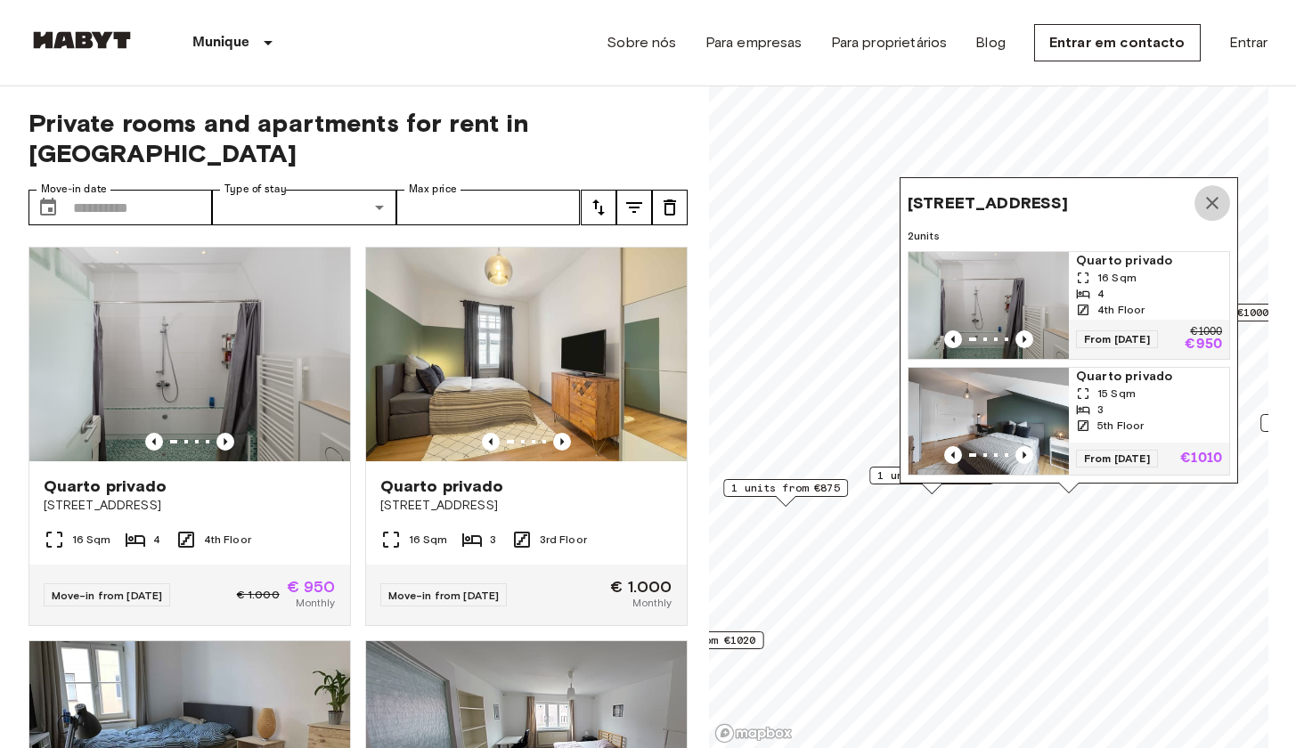
click at [1211, 192] on icon "Map marker" at bounding box center [1212, 202] width 21 height 21
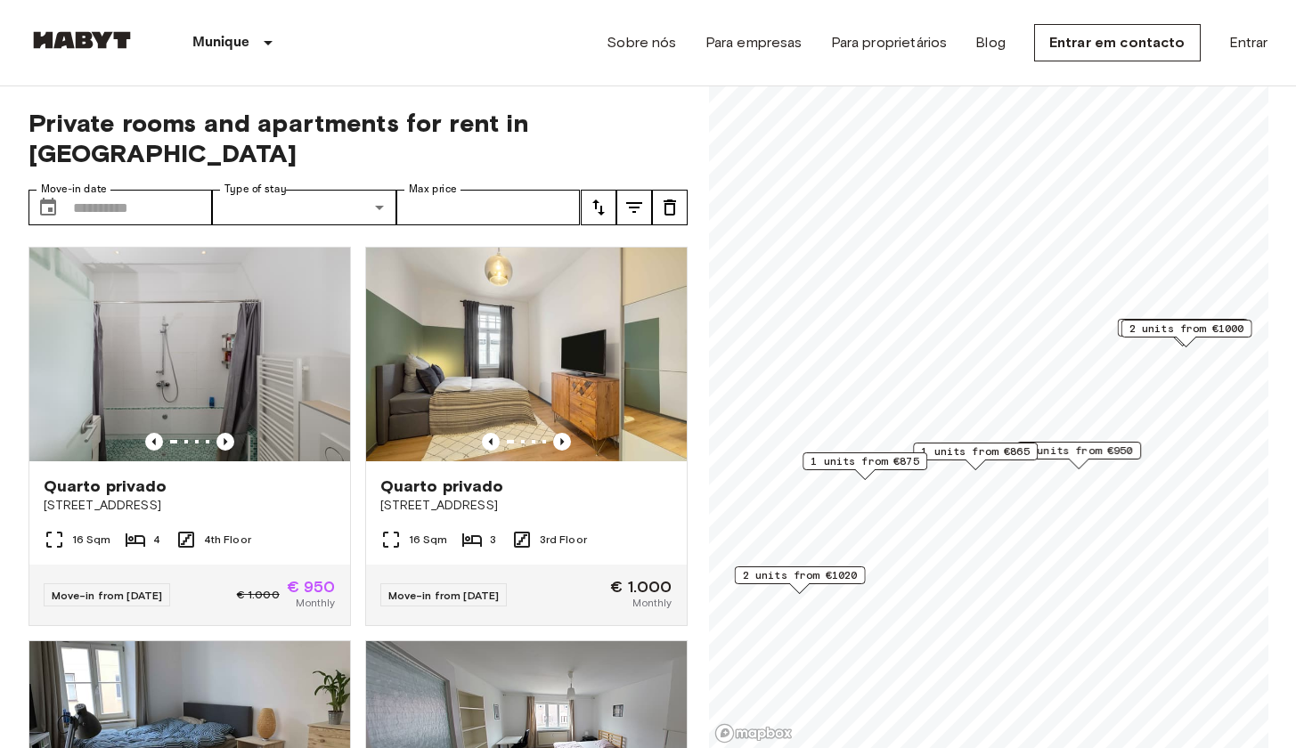
click at [1142, 331] on span "2 units from €1000" at bounding box center [1185, 329] width 115 height 16
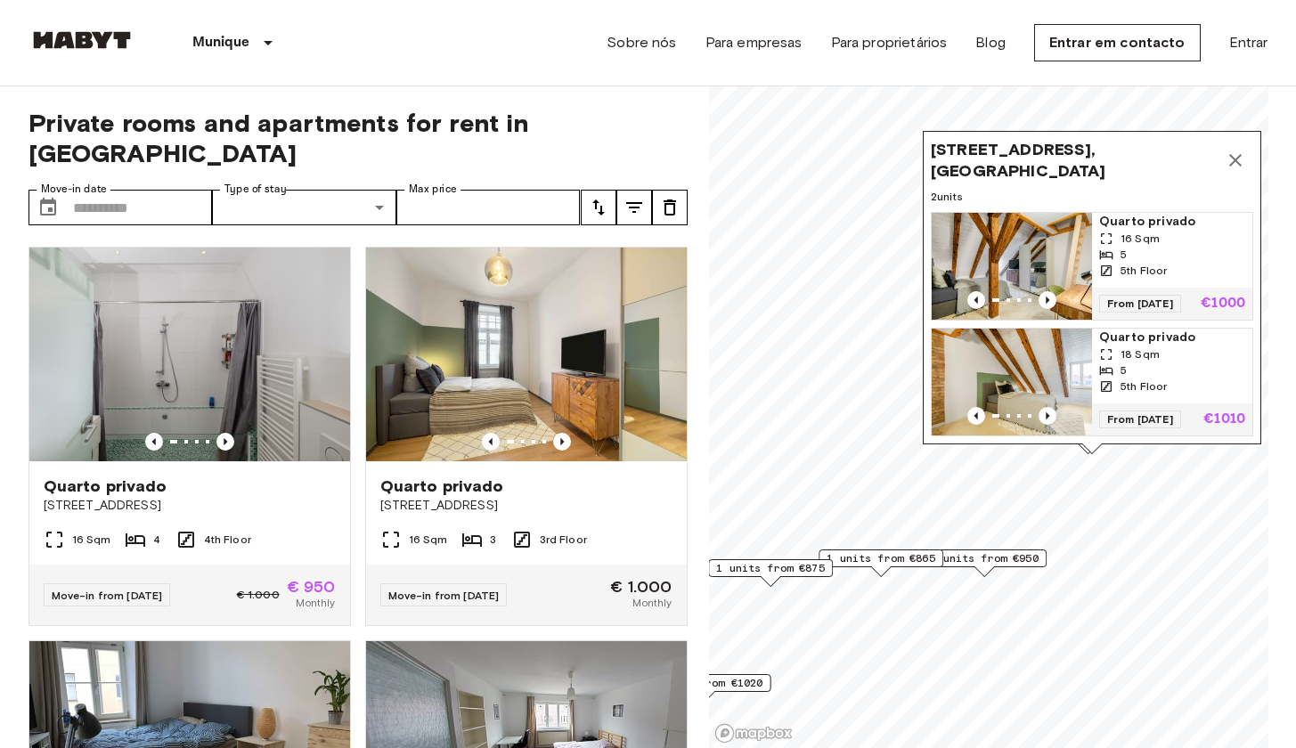
click at [1234, 150] on icon "Map marker" at bounding box center [1235, 160] width 21 height 21
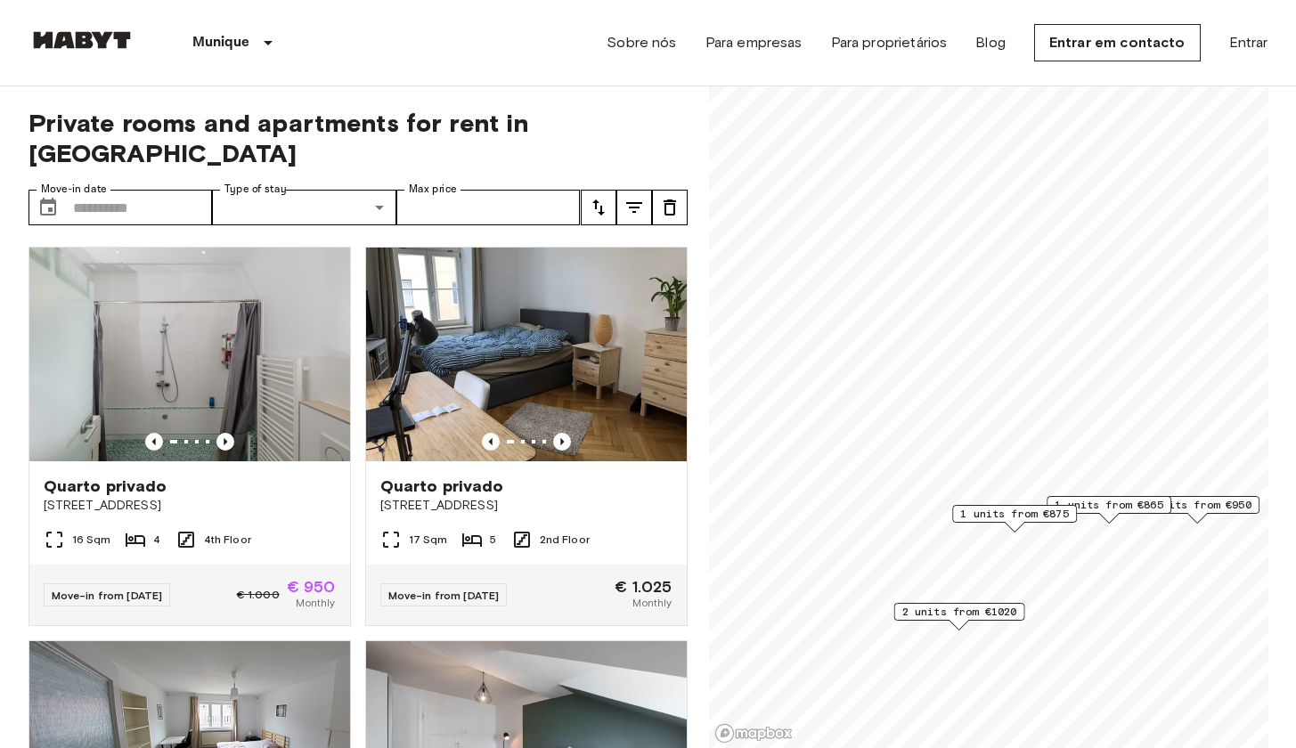
click at [937, 612] on span "2 units from €1020" at bounding box center [958, 612] width 115 height 16
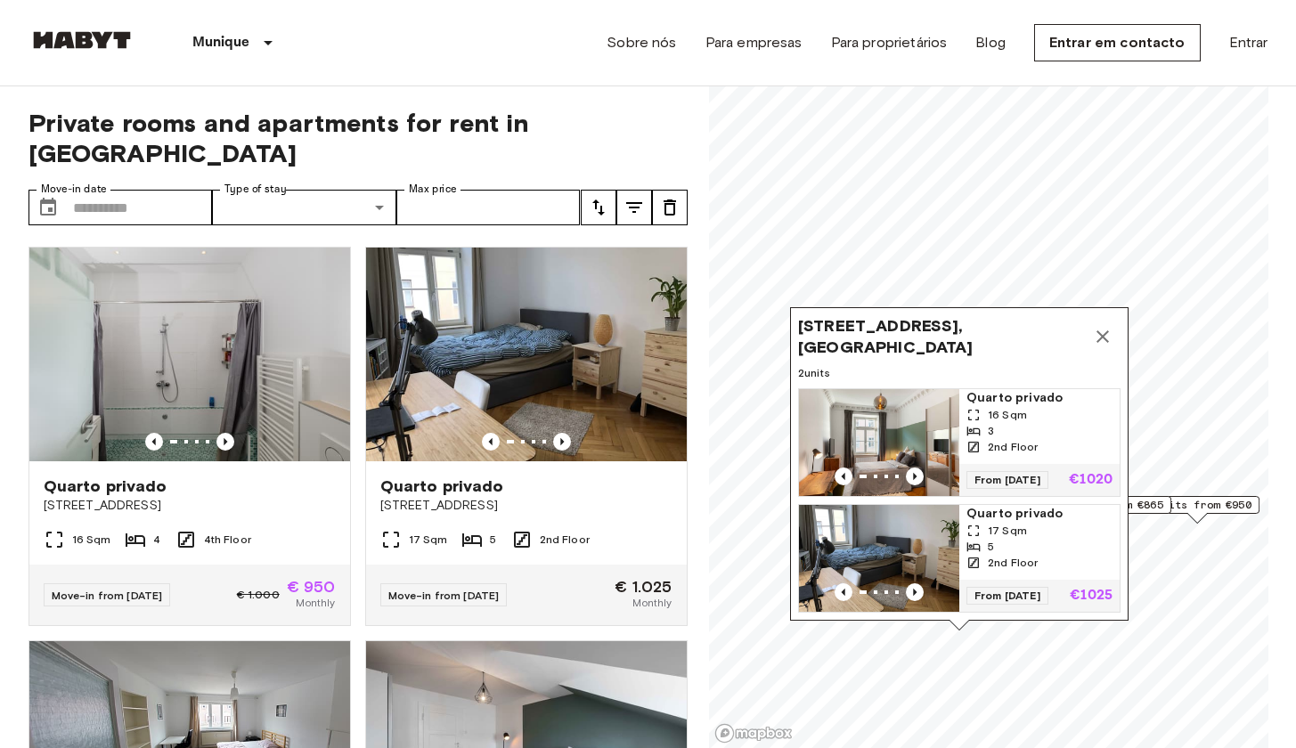
click at [1105, 326] on icon "Map marker" at bounding box center [1102, 336] width 21 height 21
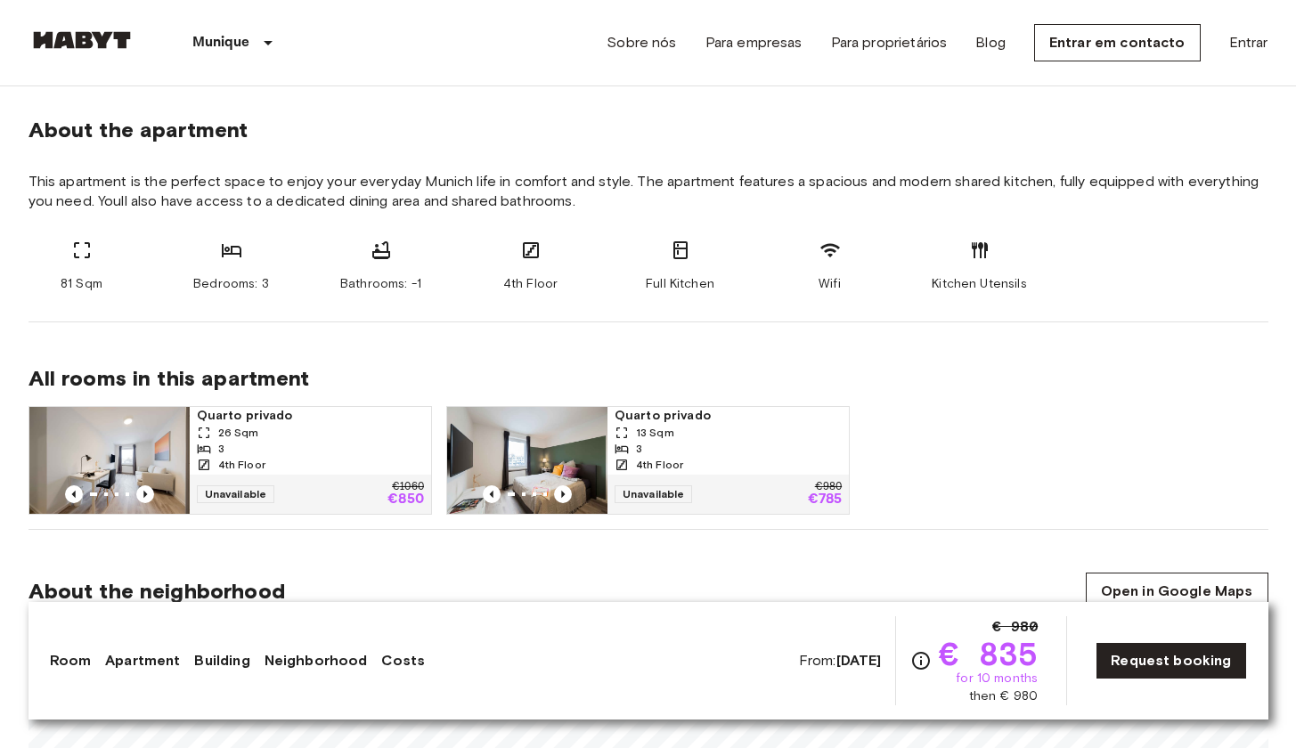
scroll to position [900, 0]
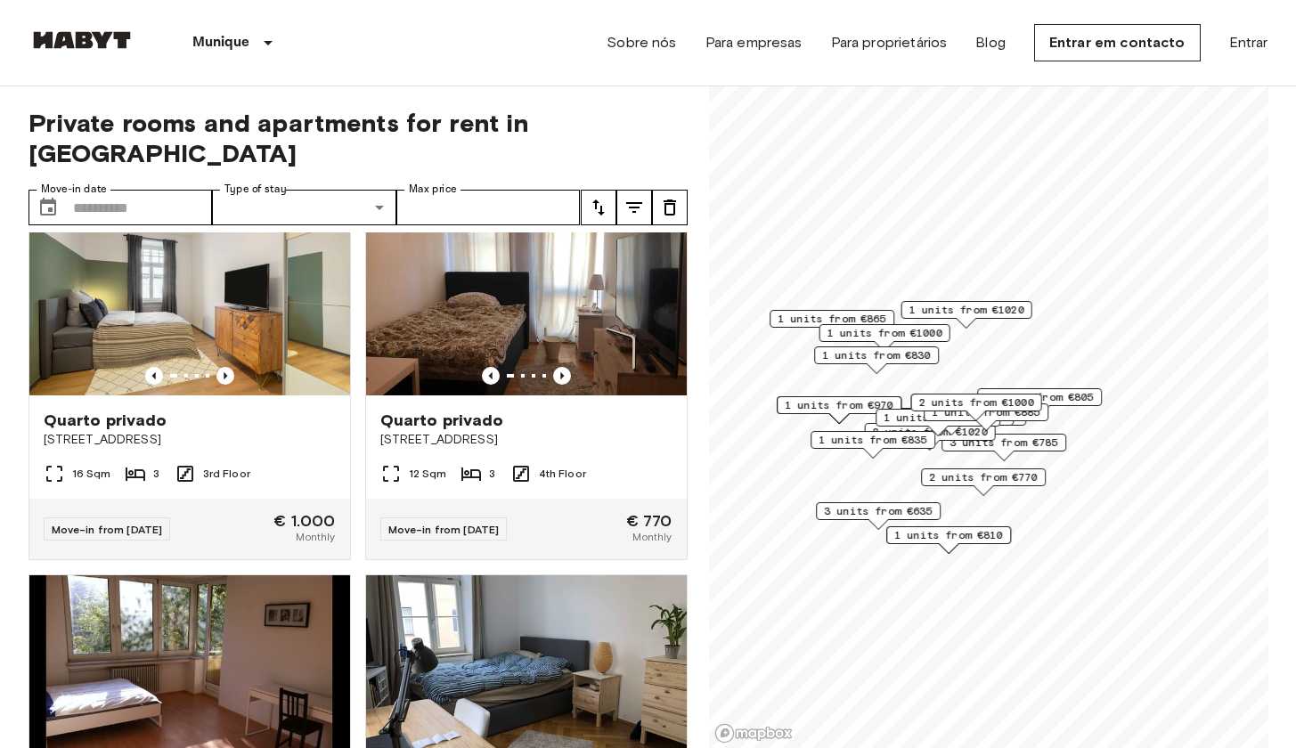
scroll to position [1690, 0]
